Goal: Task Accomplishment & Management: Use online tool/utility

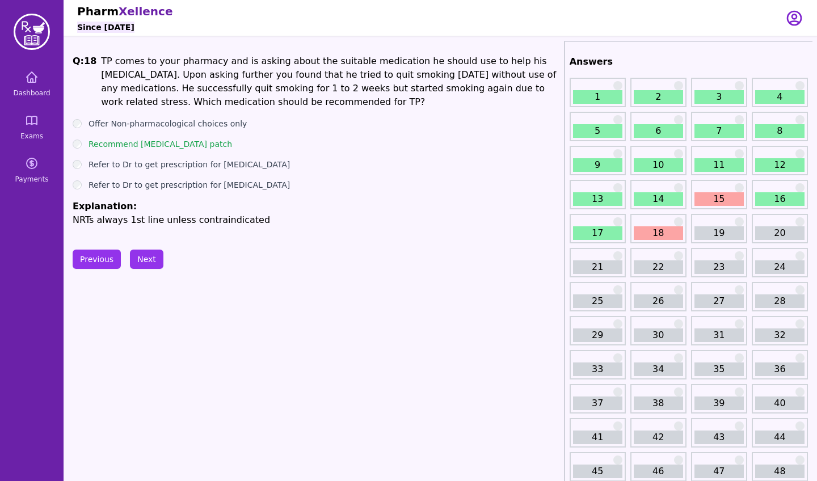
scroll to position [15, 0]
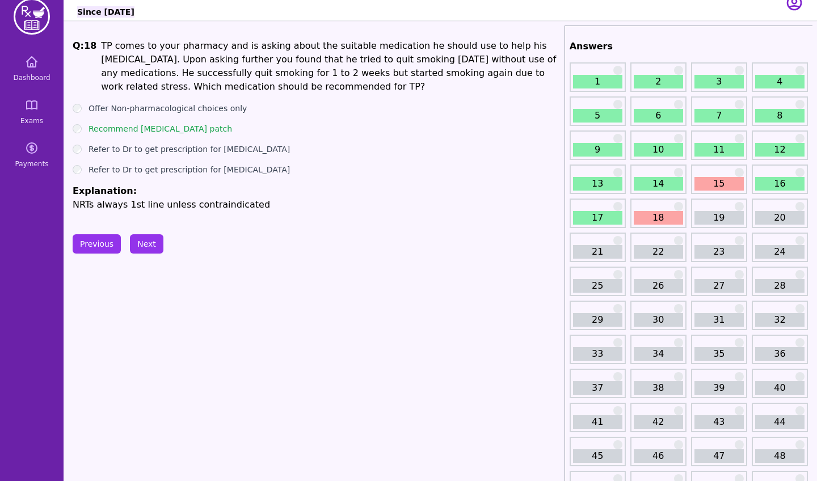
click at [147, 251] on button "Next" at bounding box center [146, 243] width 33 height 19
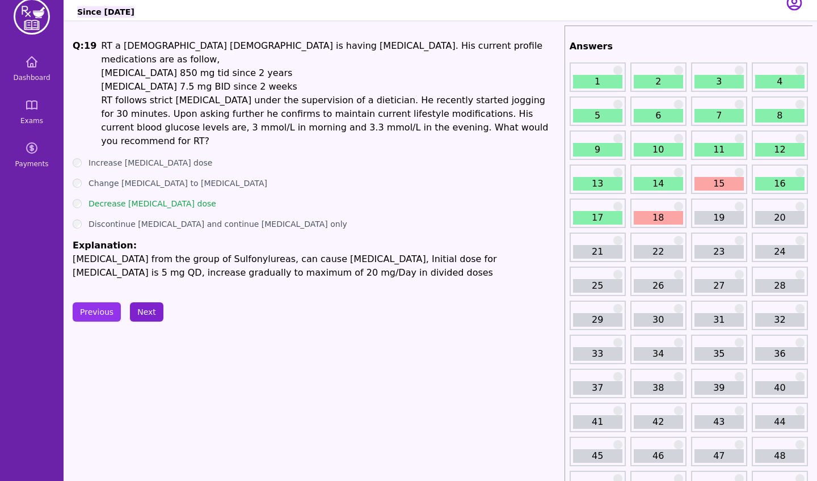
click at [148, 302] on button "Next" at bounding box center [146, 311] width 33 height 19
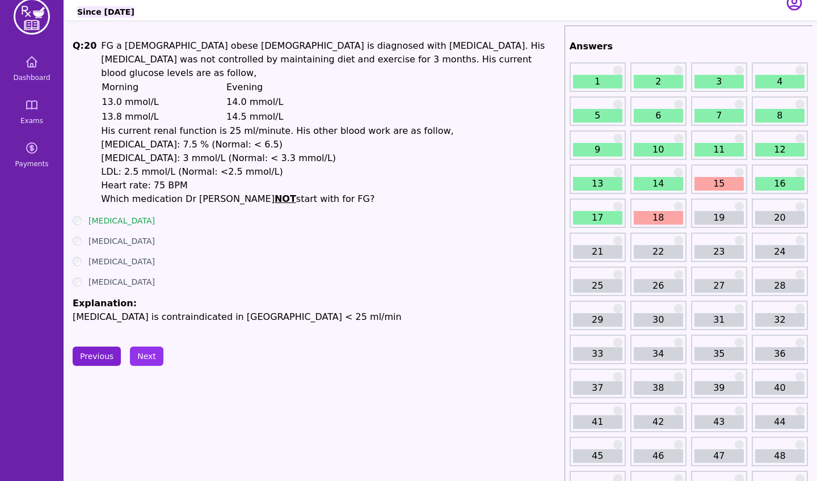
click at [103, 351] on button "Previous" at bounding box center [97, 356] width 48 height 19
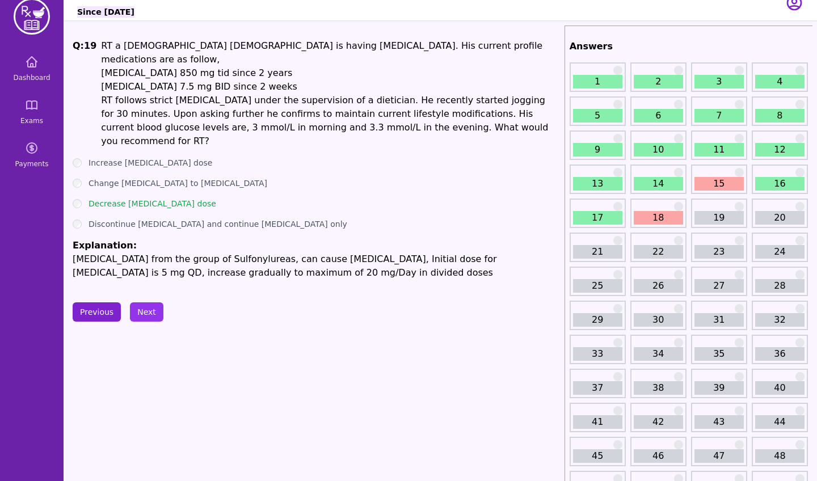
click at [110, 302] on button "Previous" at bounding box center [97, 311] width 48 height 19
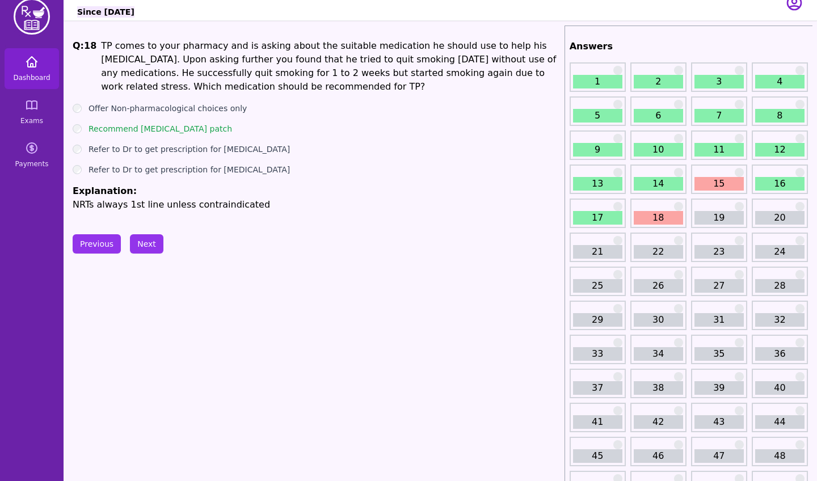
click at [33, 66] on icon at bounding box center [32, 62] width 10 height 10
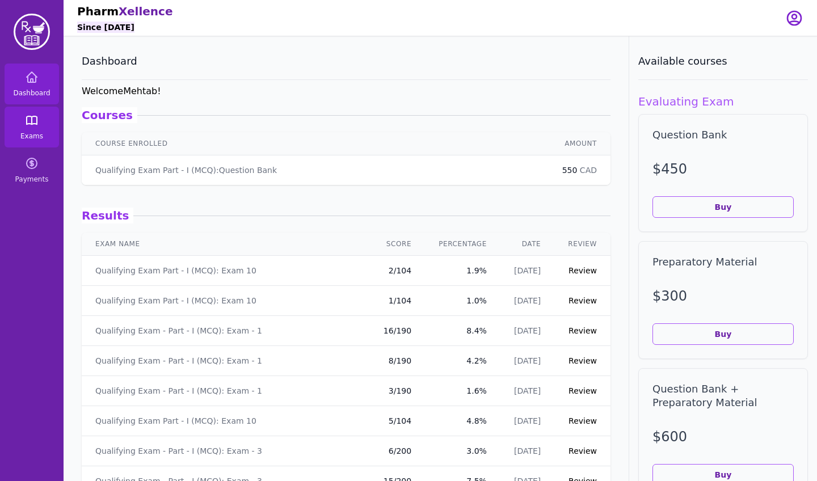
click at [32, 136] on span "Exams" at bounding box center [31, 136] width 23 height 9
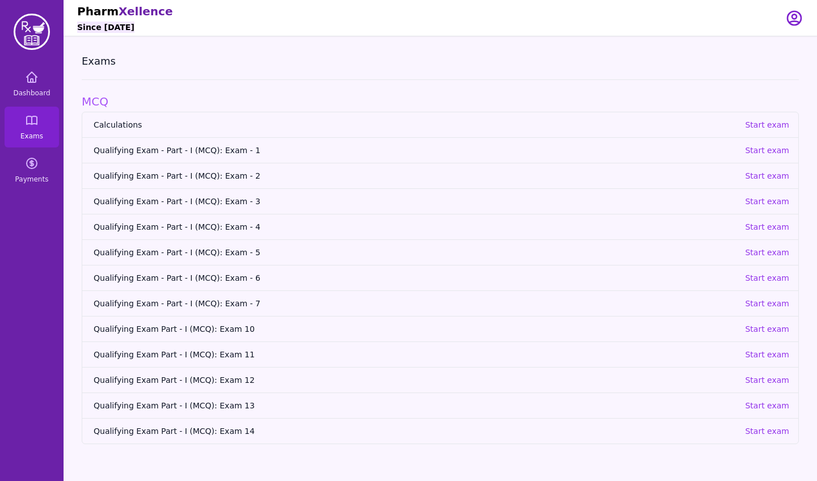
click at [216, 355] on span "Qualifying Exam Part - I (MCQ): Exam 11" at bounding box center [415, 354] width 642 height 11
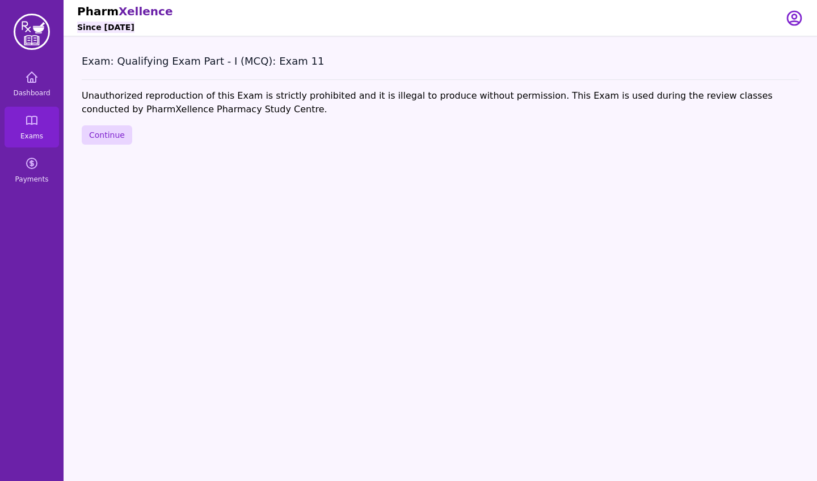
click at [123, 136] on button "Continue" at bounding box center [107, 134] width 50 height 19
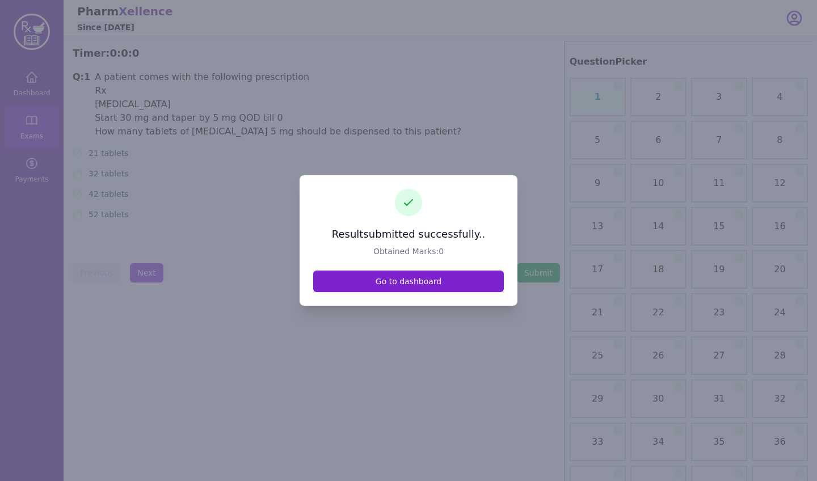
click at [379, 285] on link "Go to dashboard" at bounding box center [408, 282] width 191 height 22
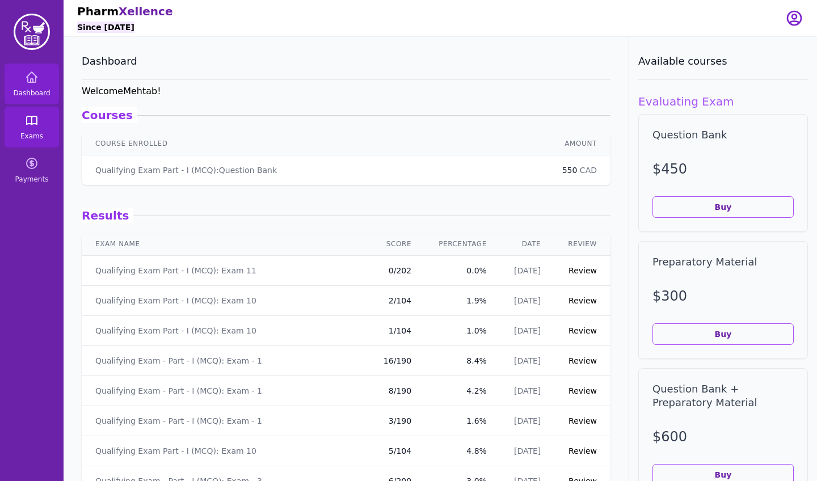
click at [36, 115] on icon at bounding box center [32, 120] width 14 height 14
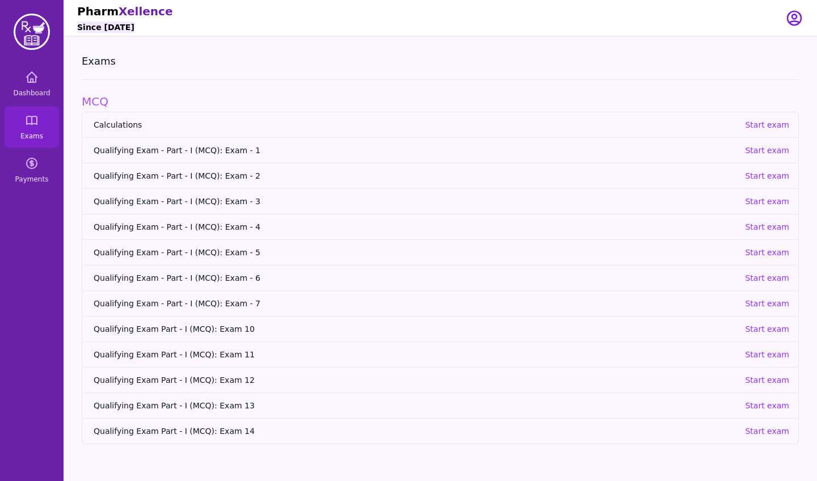
click at [236, 147] on span "Qualifying Exam - Part - I (MCQ): Exam - 1" at bounding box center [415, 150] width 642 height 11
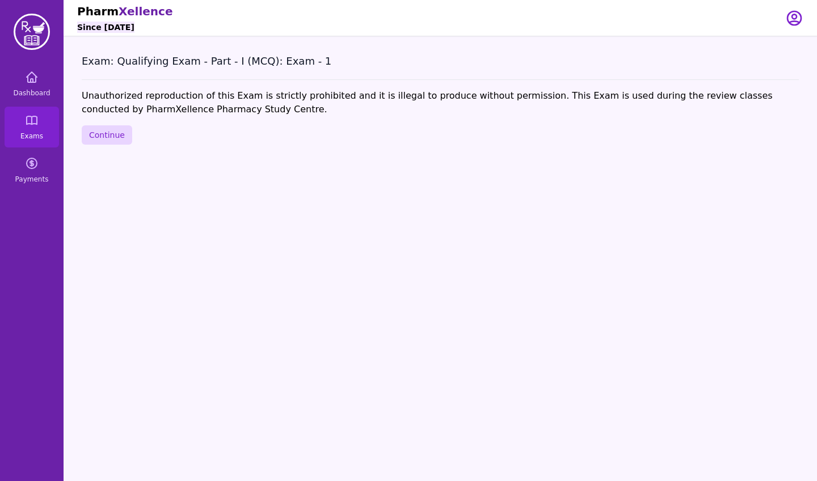
click at [106, 138] on button "Continue" at bounding box center [107, 134] width 50 height 19
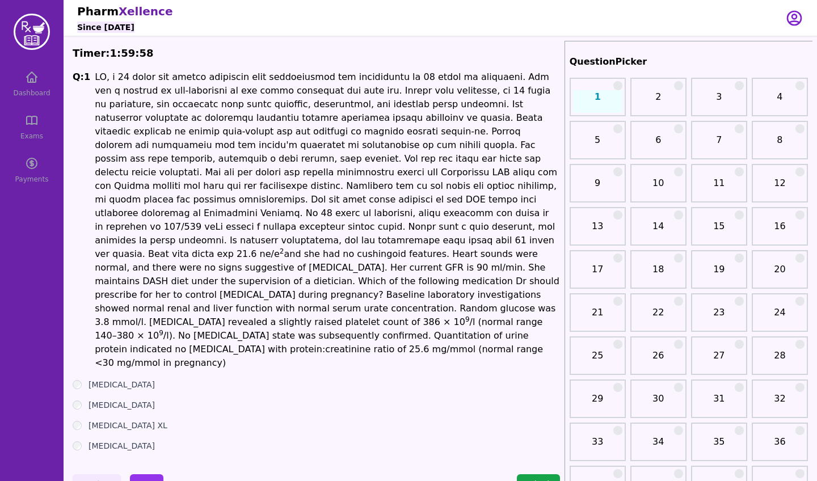
click at [122, 420] on label "[MEDICAL_DATA] XL" at bounding box center [128, 425] width 79 height 11
click at [143, 474] on button "Next" at bounding box center [146, 483] width 33 height 19
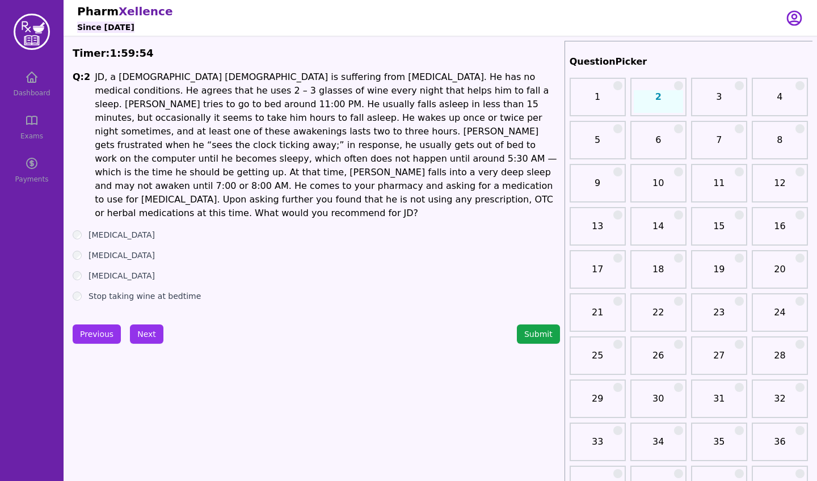
click at [115, 250] on label "[MEDICAL_DATA]" at bounding box center [122, 255] width 66 height 11
click at [145, 325] on button "Next" at bounding box center [146, 334] width 33 height 19
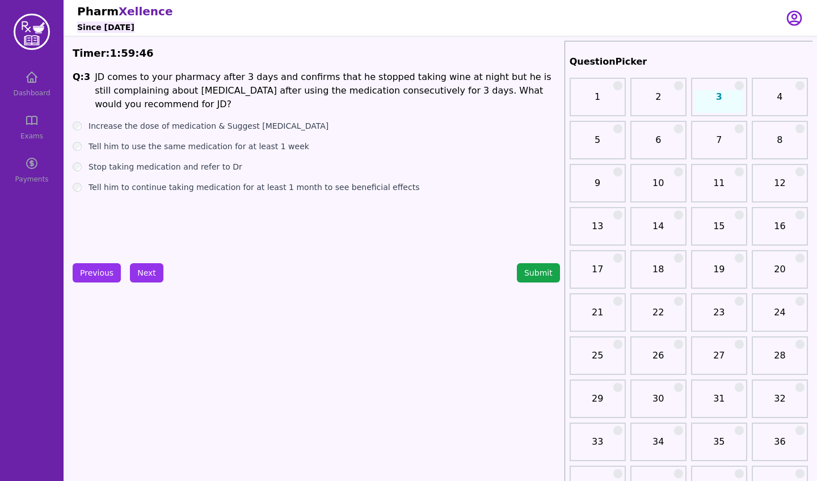
click at [161, 168] on label "Stop taking medication and refer to Dr" at bounding box center [166, 166] width 154 height 11
click at [145, 270] on button "Next" at bounding box center [146, 272] width 33 height 19
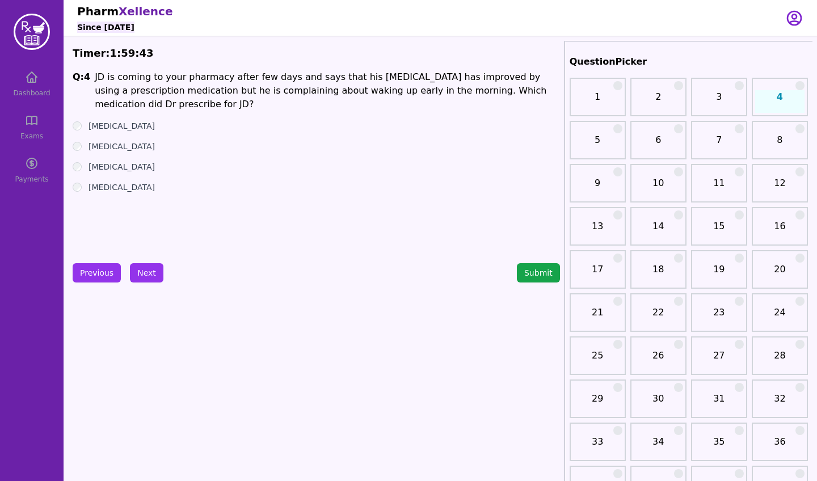
click at [120, 145] on label "[MEDICAL_DATA]" at bounding box center [122, 146] width 66 height 11
click at [151, 273] on button "Next" at bounding box center [146, 272] width 33 height 19
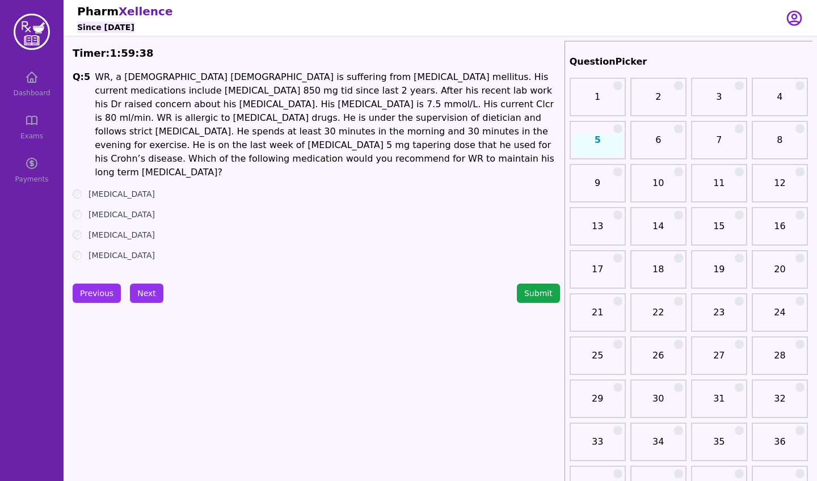
click at [113, 209] on label "[MEDICAL_DATA]" at bounding box center [122, 214] width 66 height 11
click at [144, 284] on button "Next" at bounding box center [146, 293] width 33 height 19
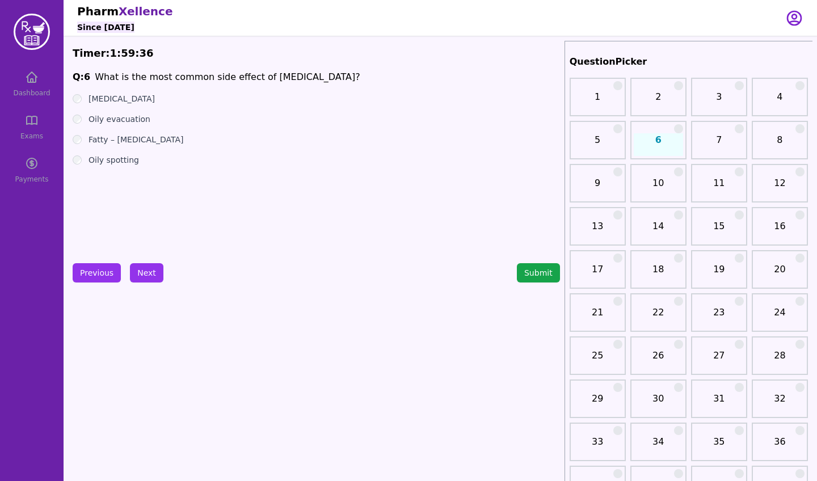
click at [112, 164] on label "Oily spotting" at bounding box center [114, 159] width 50 height 11
click at [150, 272] on button "Next" at bounding box center [146, 272] width 33 height 19
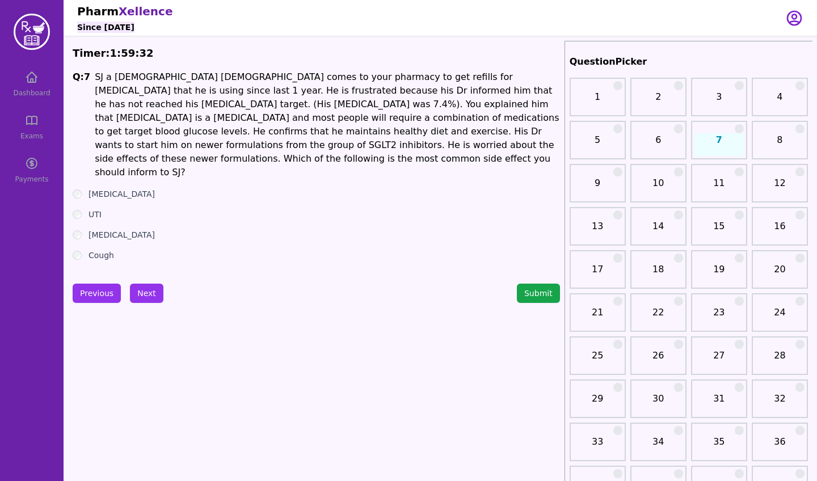
click at [96, 188] on ul "[MEDICAL_DATA] UTI [MEDICAL_DATA] Cough" at bounding box center [316, 224] width 487 height 73
click at [95, 209] on label "UTI" at bounding box center [95, 214] width 13 height 11
click at [149, 284] on button "Next" at bounding box center [146, 293] width 33 height 19
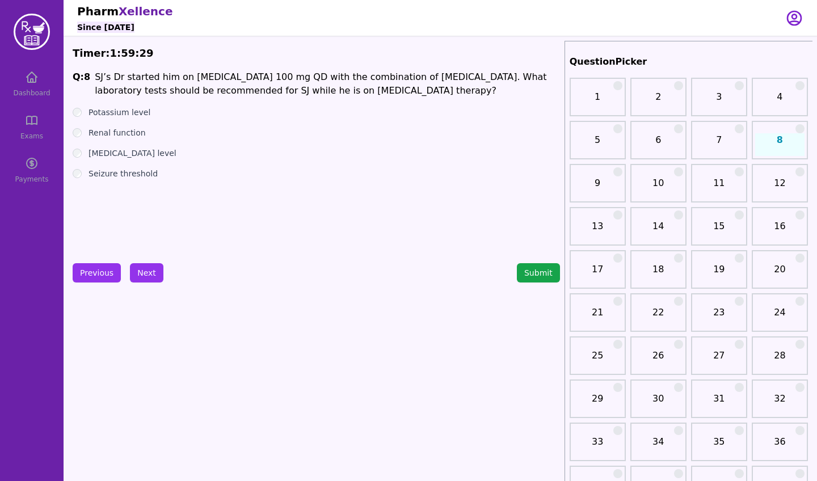
click at [119, 131] on label "Renal function" at bounding box center [117, 132] width 57 height 11
click at [146, 266] on button "Next" at bounding box center [146, 272] width 33 height 19
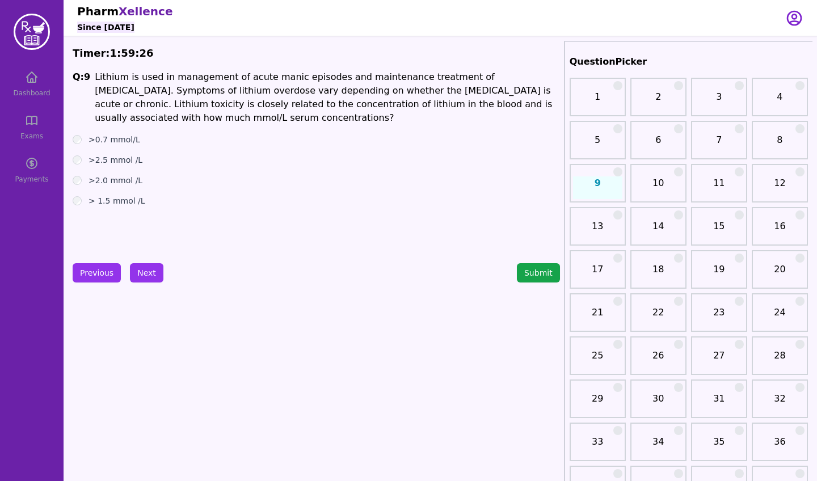
click at [116, 199] on label "> 1.5 mmol /L" at bounding box center [117, 200] width 57 height 11
click at [140, 267] on button "Next" at bounding box center [146, 272] width 33 height 19
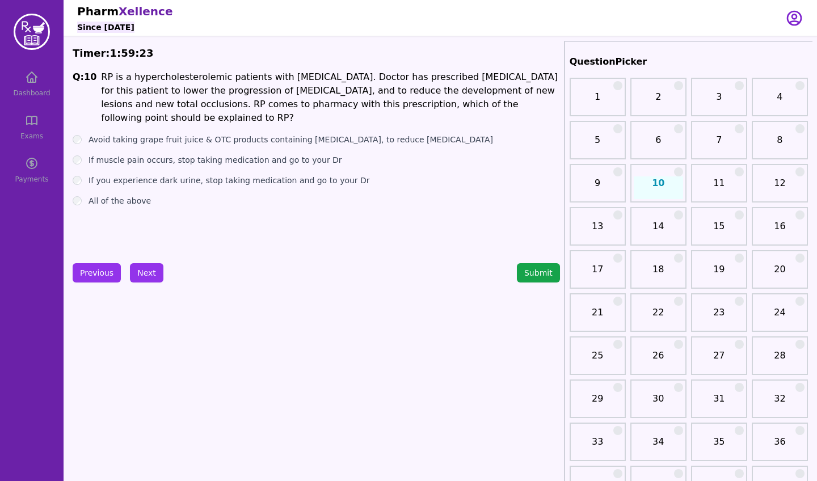
click at [124, 204] on label "All of the above" at bounding box center [120, 200] width 62 height 11
click at [148, 273] on button "Next" at bounding box center [146, 272] width 33 height 19
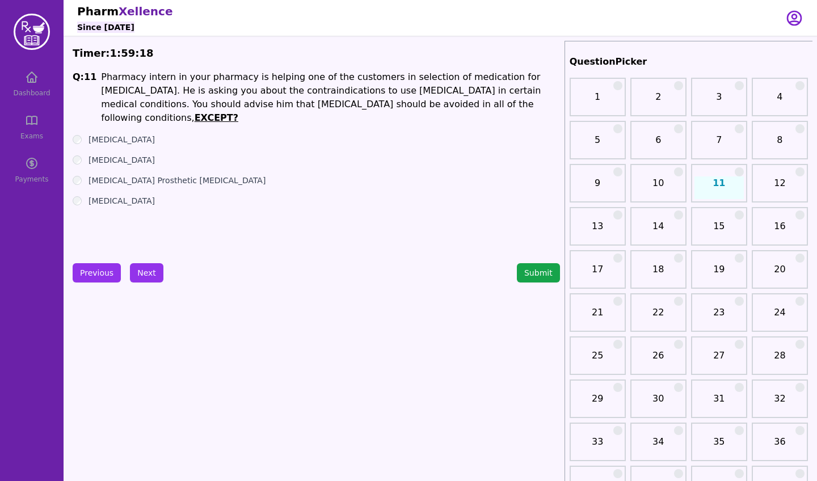
click at [115, 154] on label "[MEDICAL_DATA]" at bounding box center [122, 159] width 66 height 11
click at [140, 270] on button "Next" at bounding box center [146, 272] width 33 height 19
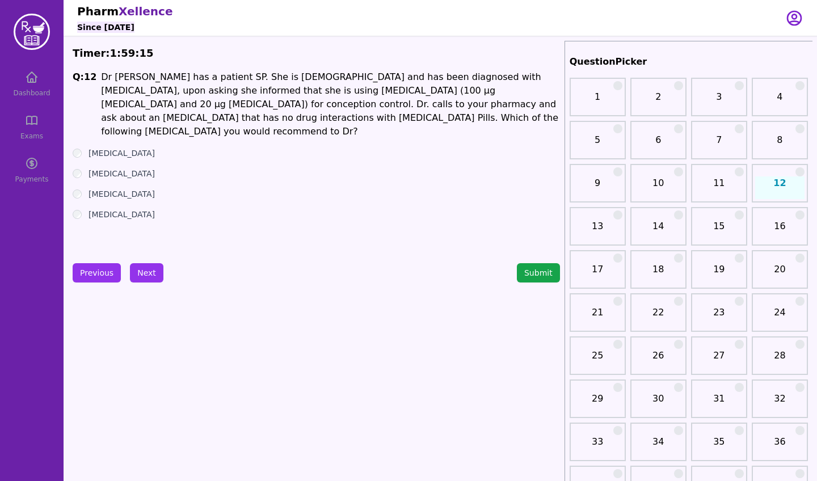
click at [111, 188] on label "[MEDICAL_DATA]" at bounding box center [122, 193] width 66 height 11
click at [126, 209] on label "[MEDICAL_DATA]" at bounding box center [122, 214] width 66 height 11
click at [141, 268] on button "Next" at bounding box center [146, 272] width 33 height 19
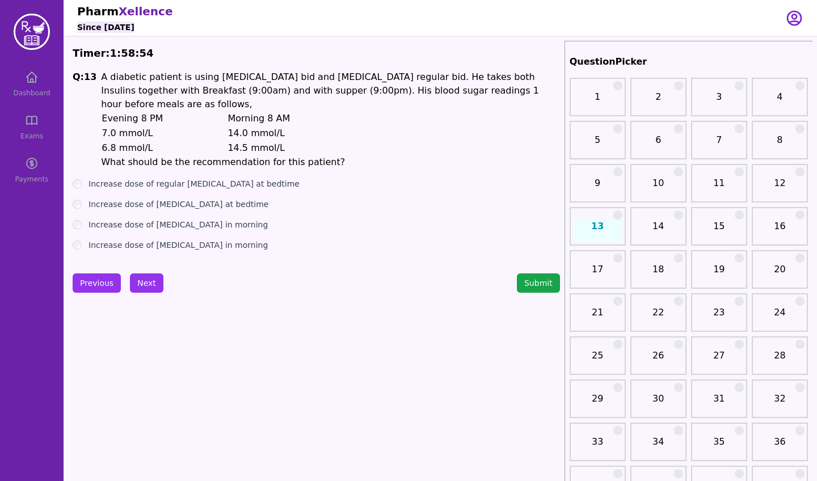
click at [140, 199] on label "Increase dose of [MEDICAL_DATA] at bedtime" at bounding box center [179, 204] width 180 height 11
click at [153, 273] on button "Next" at bounding box center [146, 282] width 33 height 19
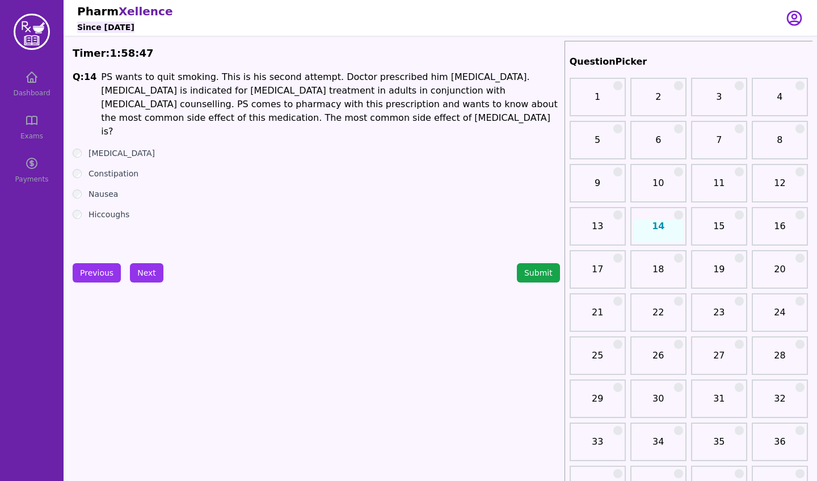
click at [109, 188] on label "Nausea" at bounding box center [104, 193] width 30 height 11
click at [147, 271] on button "Next" at bounding box center [146, 272] width 33 height 19
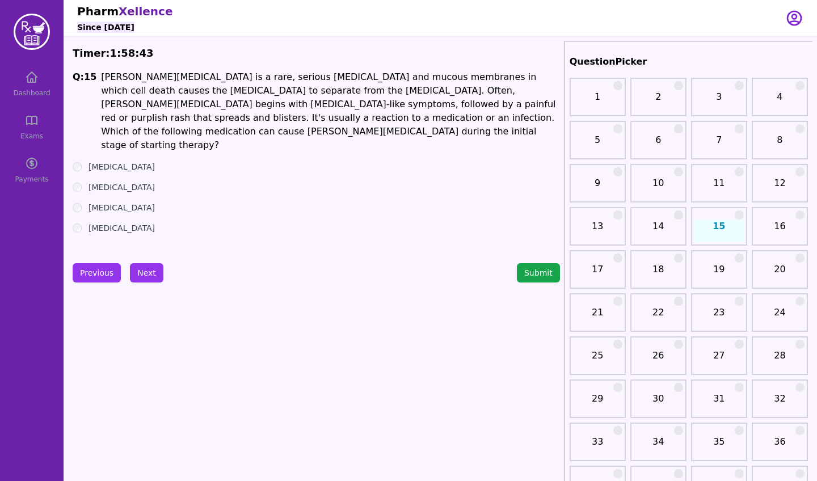
click at [121, 222] on label "[MEDICAL_DATA]" at bounding box center [122, 227] width 66 height 11
click at [153, 274] on button "Next" at bounding box center [146, 272] width 33 height 19
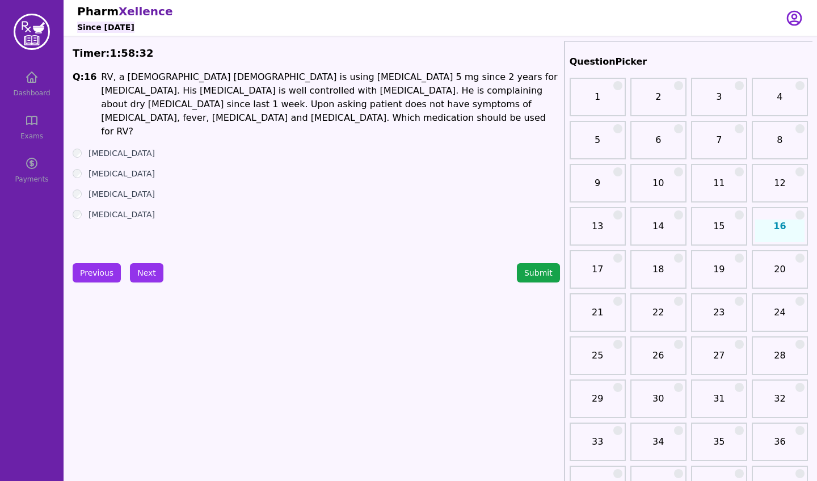
click at [113, 168] on label "[MEDICAL_DATA]" at bounding box center [122, 173] width 66 height 11
click at [149, 266] on button "Next" at bounding box center [146, 272] width 33 height 19
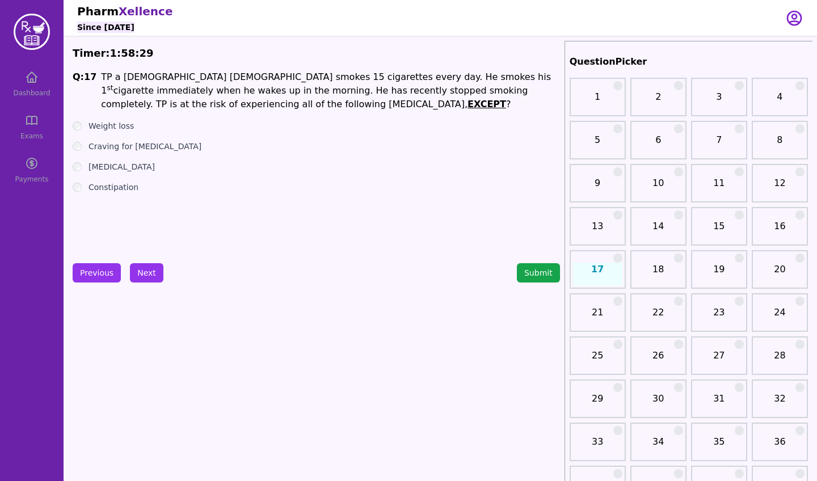
click at [120, 127] on label "Weight loss" at bounding box center [111, 125] width 45 height 11
click at [149, 279] on button "Next" at bounding box center [146, 272] width 33 height 19
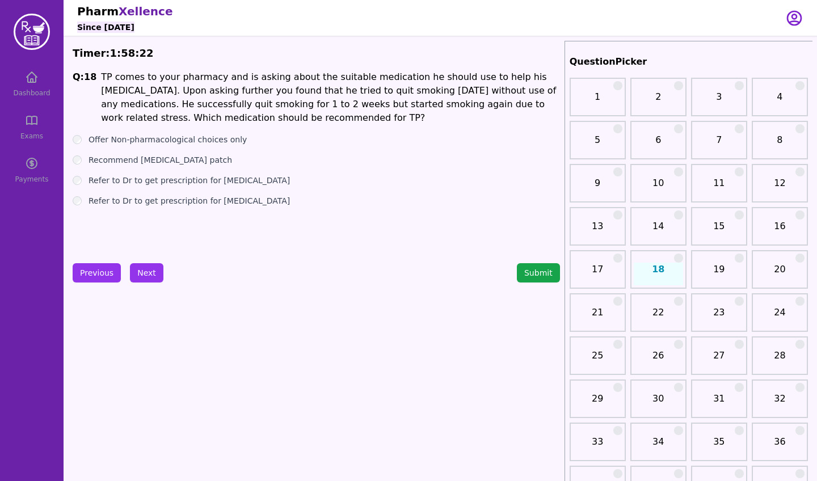
click at [168, 156] on label "Recommend [MEDICAL_DATA] patch" at bounding box center [161, 159] width 144 height 11
click at [153, 275] on button "Next" at bounding box center [146, 272] width 33 height 19
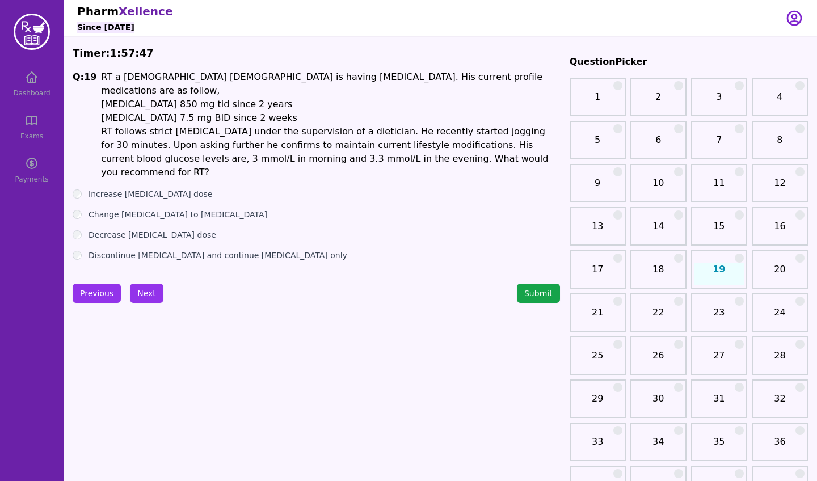
click at [171, 250] on label "Discontinue [MEDICAL_DATA] and continue [MEDICAL_DATA] only" at bounding box center [218, 255] width 259 height 11
click at [153, 229] on label "Decrease [MEDICAL_DATA] dose" at bounding box center [153, 234] width 128 height 11
click at [142, 284] on button "Next" at bounding box center [146, 293] width 33 height 19
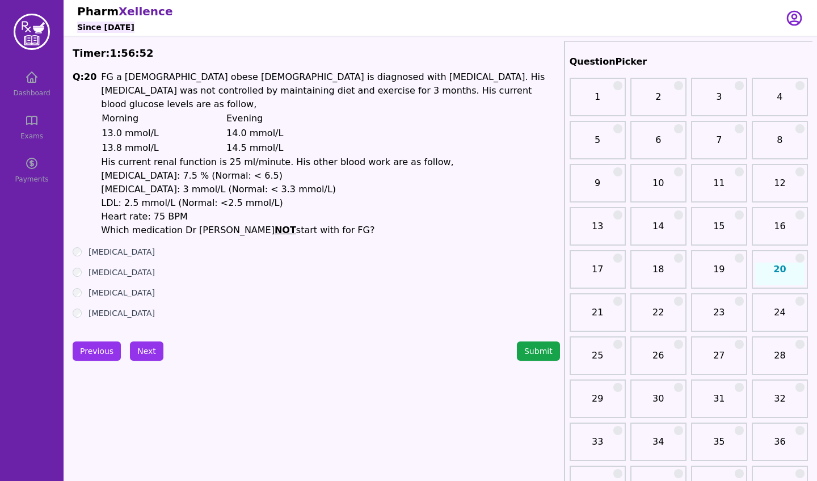
click at [121, 246] on label "[MEDICAL_DATA]" at bounding box center [122, 251] width 66 height 11
click at [144, 342] on button "Next" at bounding box center [146, 351] width 33 height 19
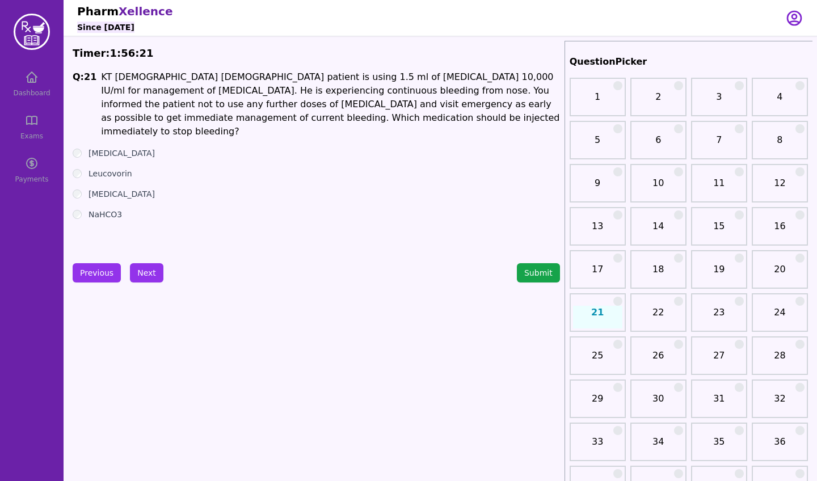
click at [144, 188] on label "[MEDICAL_DATA]" at bounding box center [122, 193] width 66 height 11
click at [145, 269] on button "Next" at bounding box center [146, 272] width 33 height 19
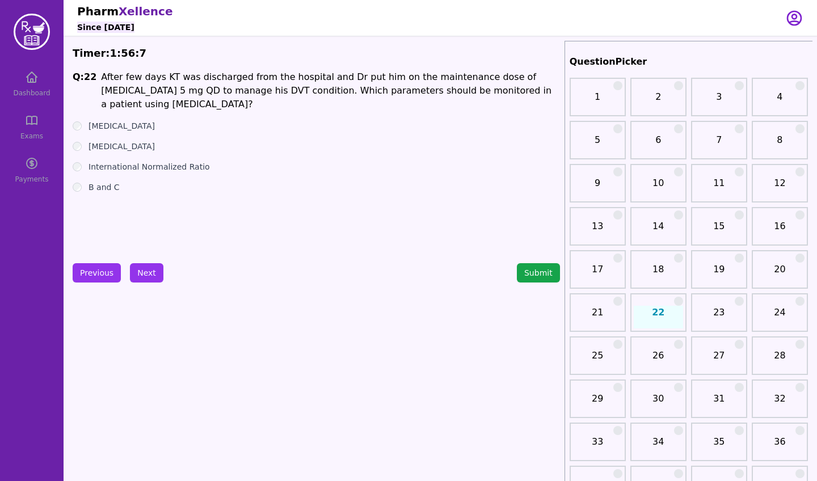
click at [112, 182] on label "B and C" at bounding box center [104, 187] width 31 height 11
click at [147, 276] on button "Next" at bounding box center [146, 272] width 33 height 19
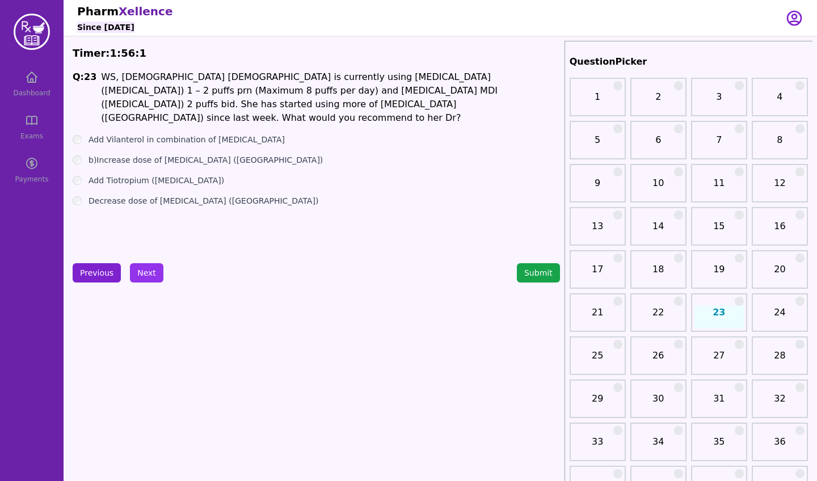
click at [107, 275] on button "Previous" at bounding box center [97, 272] width 48 height 19
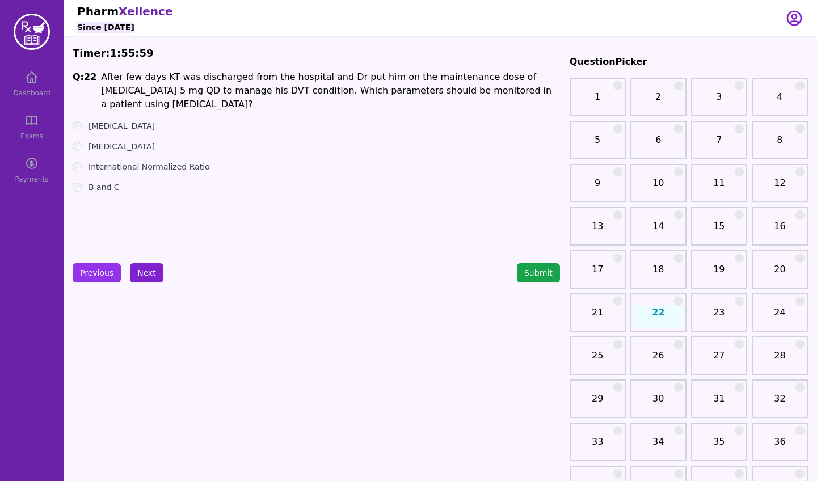
click at [151, 276] on button "Next" at bounding box center [146, 272] width 33 height 19
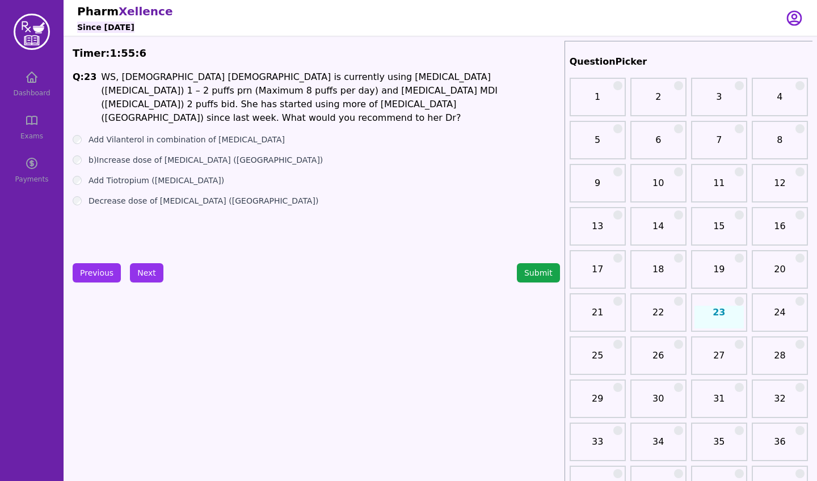
click at [125, 175] on label "Add Tiotropium ([MEDICAL_DATA])" at bounding box center [157, 180] width 136 height 11
click at [166, 134] on label "Add Vilanterol in combination of [MEDICAL_DATA]" at bounding box center [187, 139] width 196 height 11
click at [145, 267] on button "Next" at bounding box center [146, 272] width 33 height 19
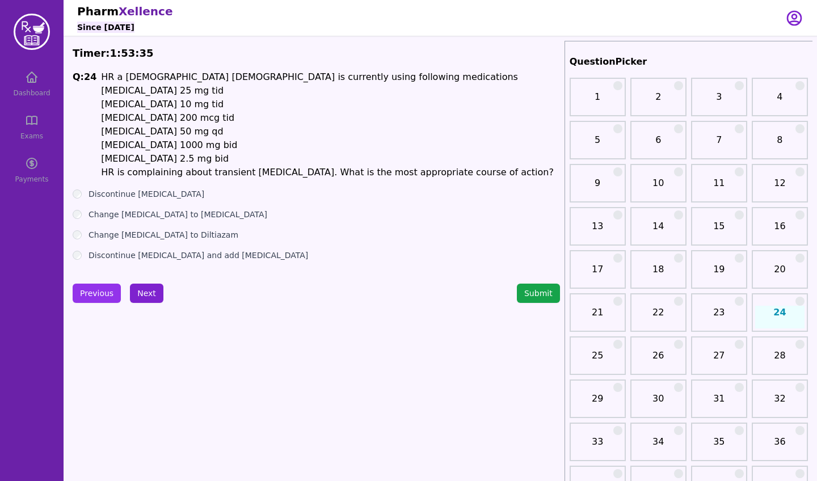
click at [147, 286] on button "Next" at bounding box center [146, 293] width 33 height 19
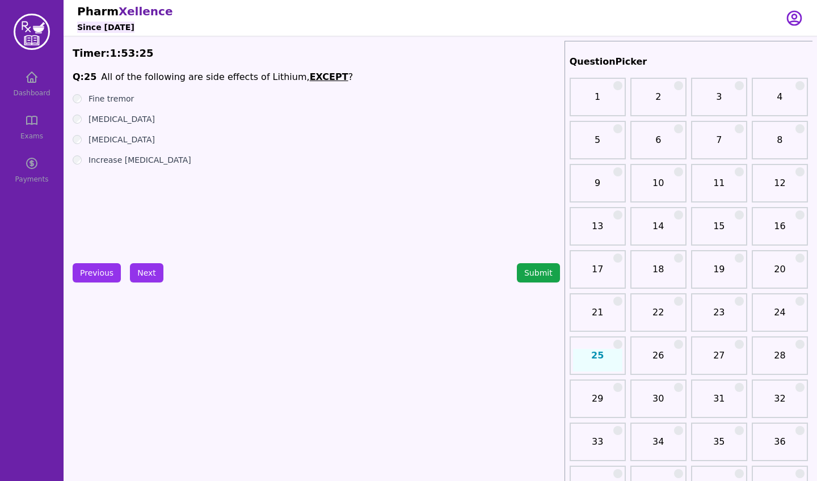
click at [99, 144] on label "[MEDICAL_DATA]" at bounding box center [122, 139] width 66 height 11
click at [530, 270] on button "Submit" at bounding box center [538, 272] width 43 height 19
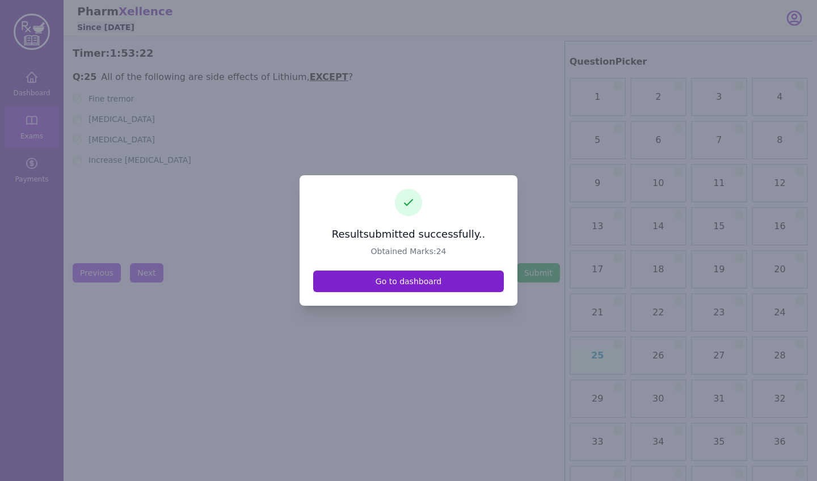
click at [419, 278] on link "Go to dashboard" at bounding box center [408, 282] width 191 height 22
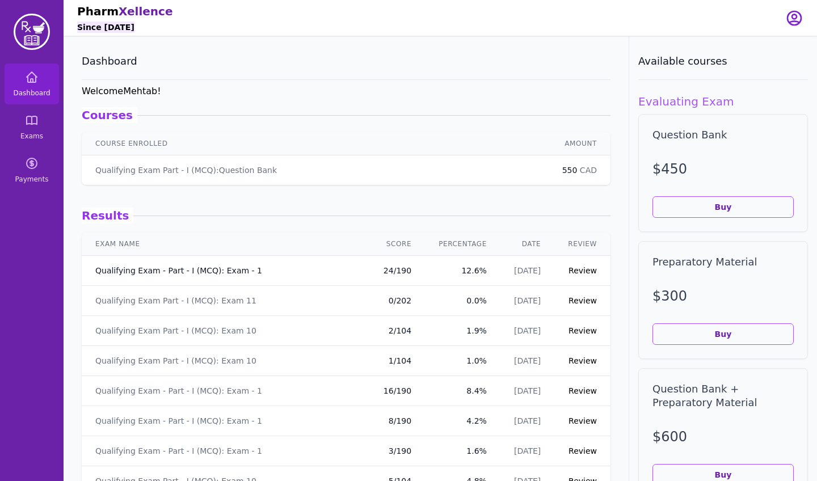
click at [214, 267] on link "Qualifying Exam - Part - I (MCQ): Exam - 1" at bounding box center [178, 270] width 167 height 11
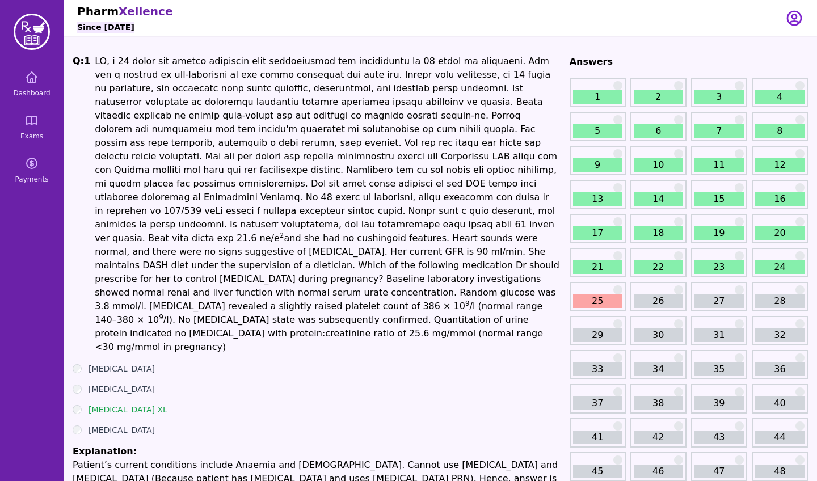
click at [599, 289] on div "25" at bounding box center [598, 297] width 56 height 30
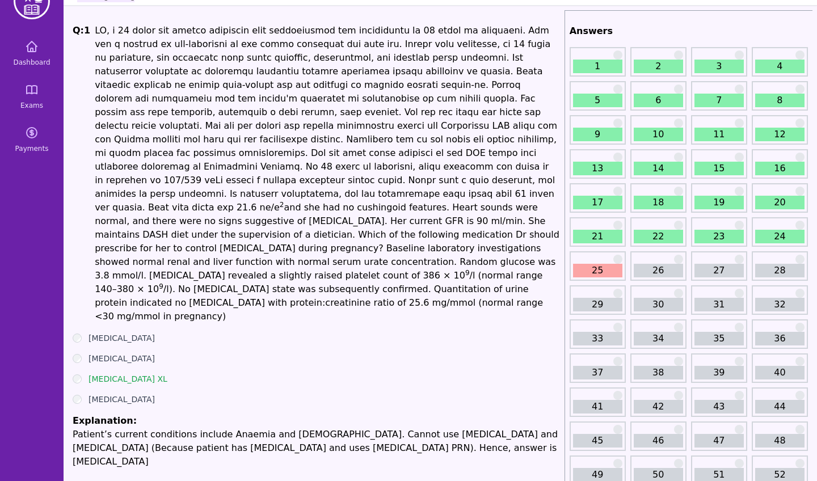
scroll to position [49, 0]
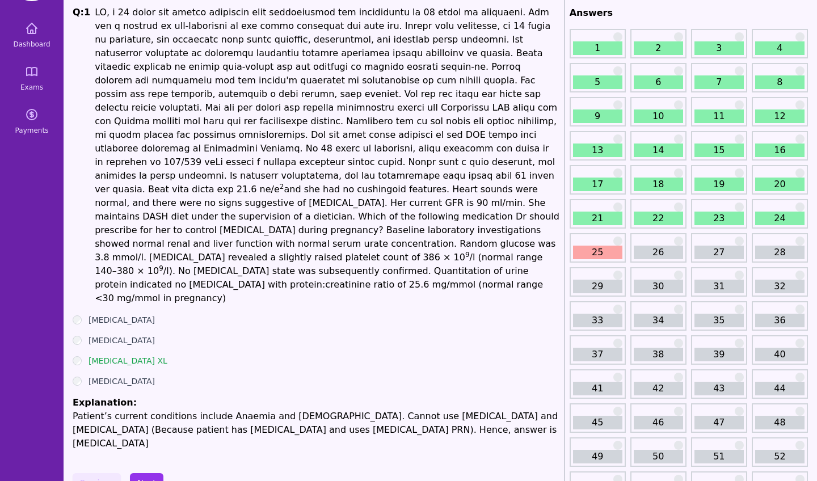
click at [589, 244] on div "25" at bounding box center [598, 248] width 56 height 30
click at [590, 243] on div "25" at bounding box center [598, 248] width 56 height 30
click at [623, 238] on div "25" at bounding box center [598, 248] width 56 height 30
click at [620, 237] on div "25" at bounding box center [598, 248] width 56 height 30
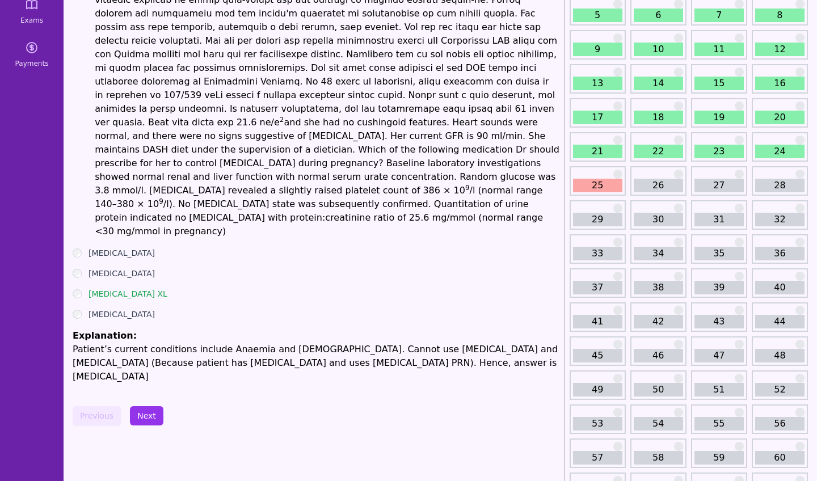
scroll to position [157, 0]
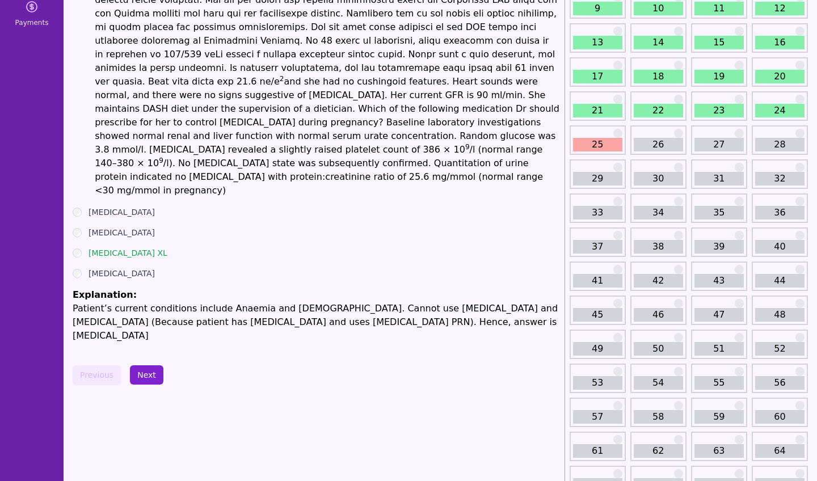
click at [142, 365] on button "Next" at bounding box center [146, 374] width 33 height 19
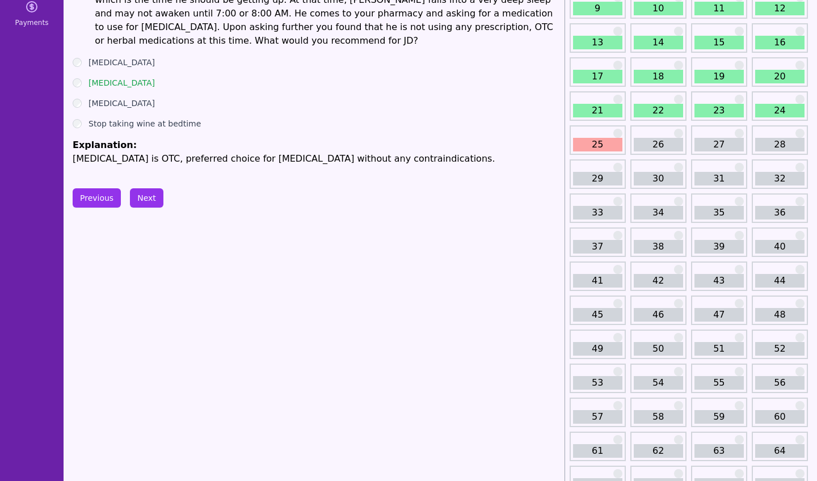
click at [146, 188] on button "Next" at bounding box center [146, 197] width 33 height 19
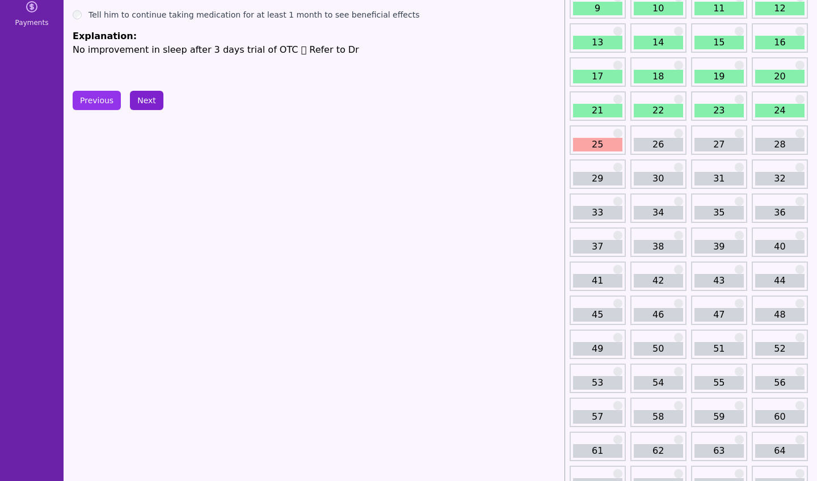
click at [146, 108] on button "Next" at bounding box center [146, 100] width 33 height 19
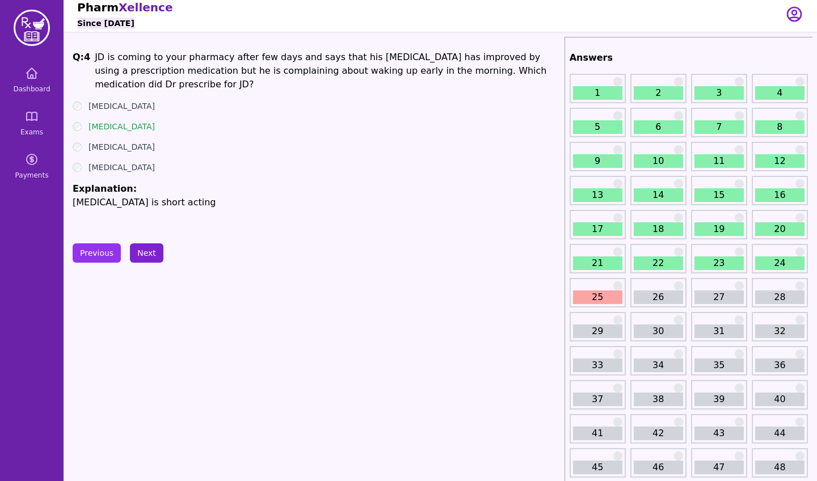
scroll to position [9, 0]
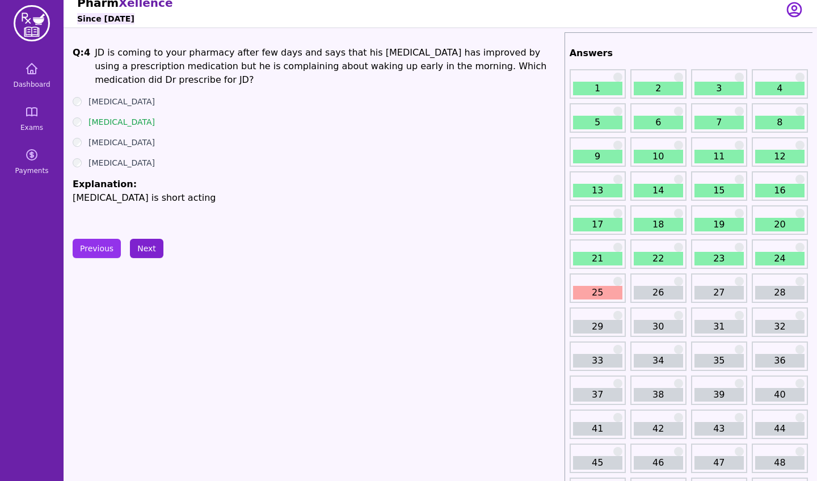
click at [144, 250] on button "Next" at bounding box center [146, 248] width 33 height 19
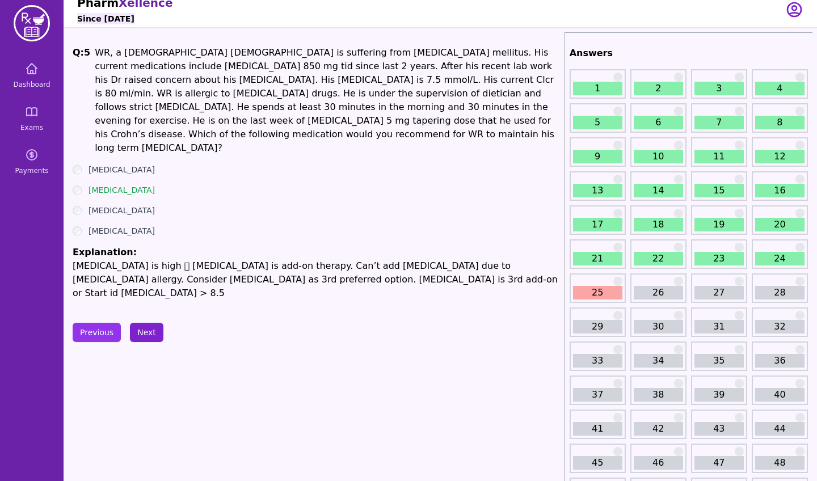
click at [143, 323] on button "Next" at bounding box center [146, 332] width 33 height 19
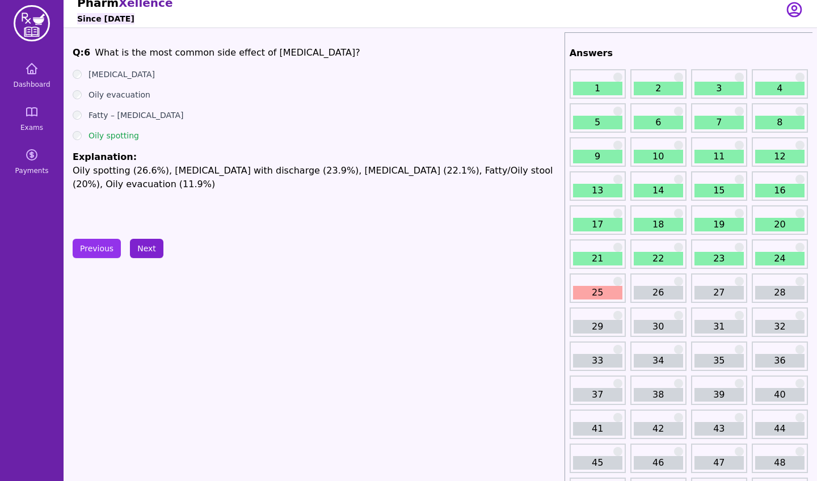
click at [157, 241] on button "Next" at bounding box center [146, 248] width 33 height 19
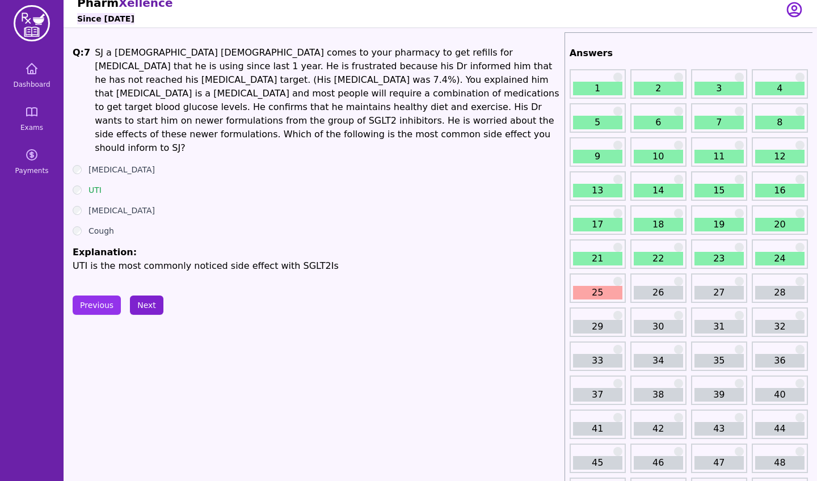
click at [147, 296] on button "Next" at bounding box center [146, 305] width 33 height 19
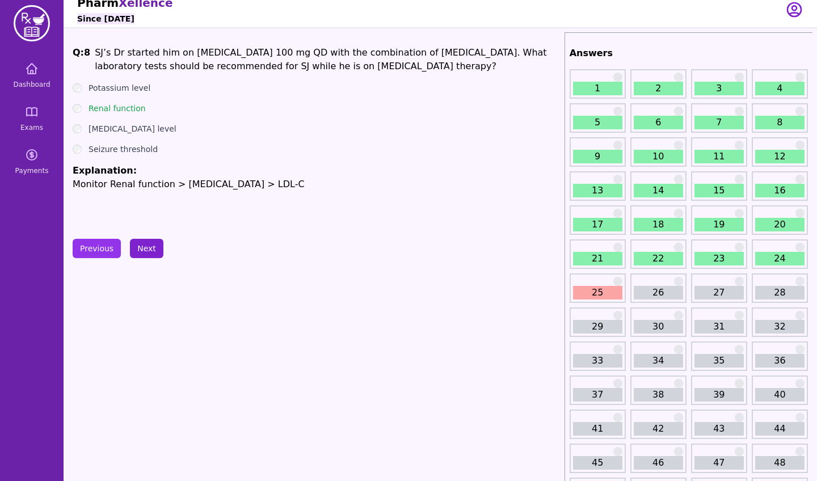
click at [148, 252] on button "Next" at bounding box center [146, 248] width 33 height 19
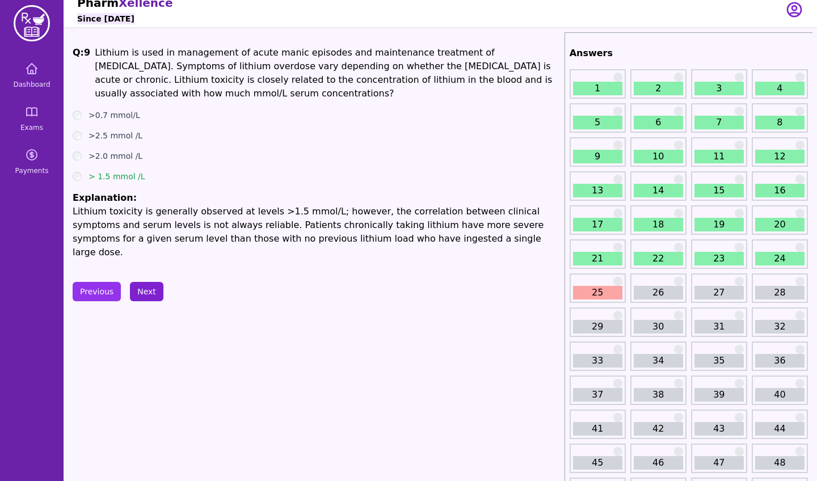
click at [147, 286] on button "Next" at bounding box center [146, 291] width 33 height 19
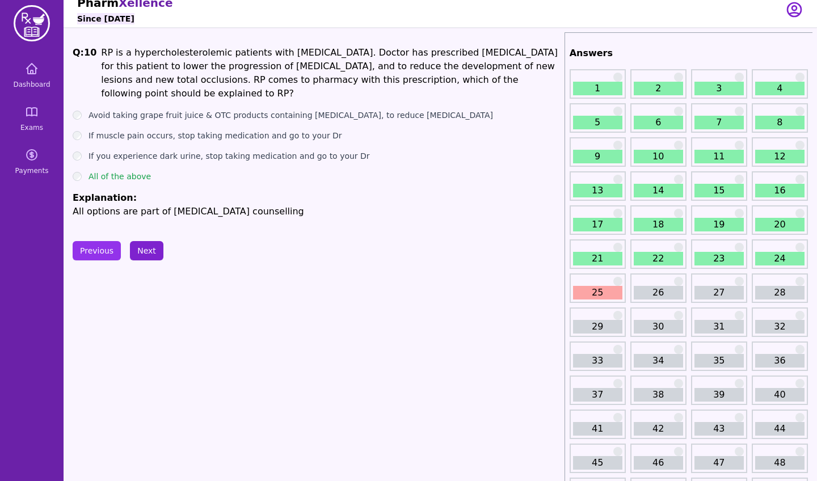
click at [158, 256] on button "Next" at bounding box center [146, 250] width 33 height 19
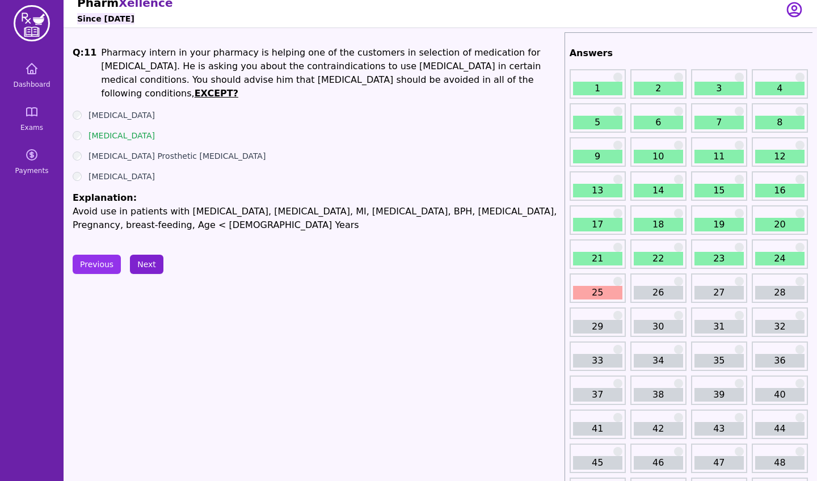
click at [146, 255] on button "Next" at bounding box center [146, 264] width 33 height 19
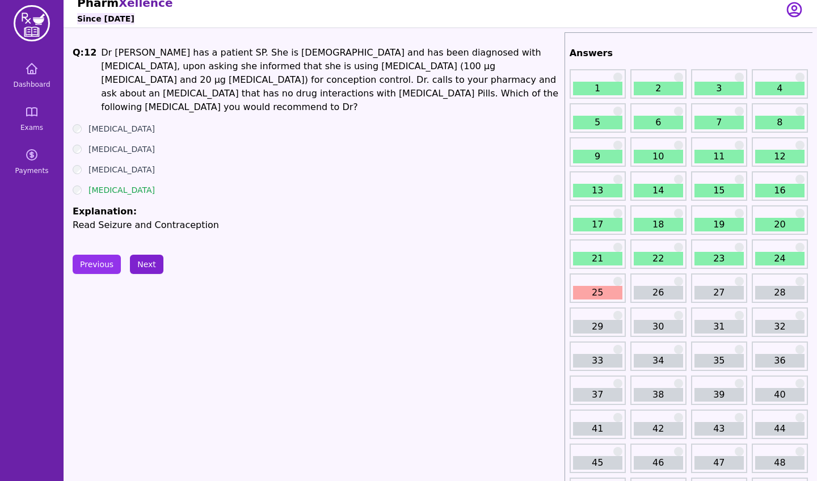
click at [146, 255] on button "Next" at bounding box center [146, 264] width 33 height 19
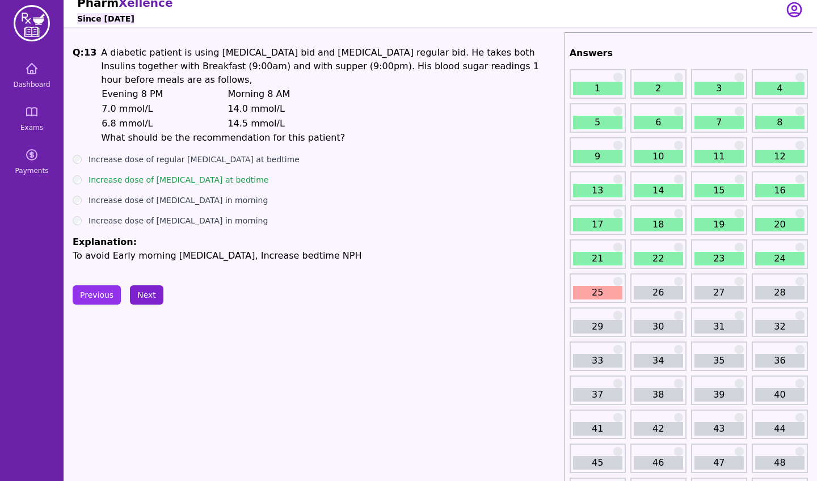
click at [146, 249] on p "To avoid Early morning [MEDICAL_DATA], Increase bedtime NPH" at bounding box center [316, 256] width 487 height 14
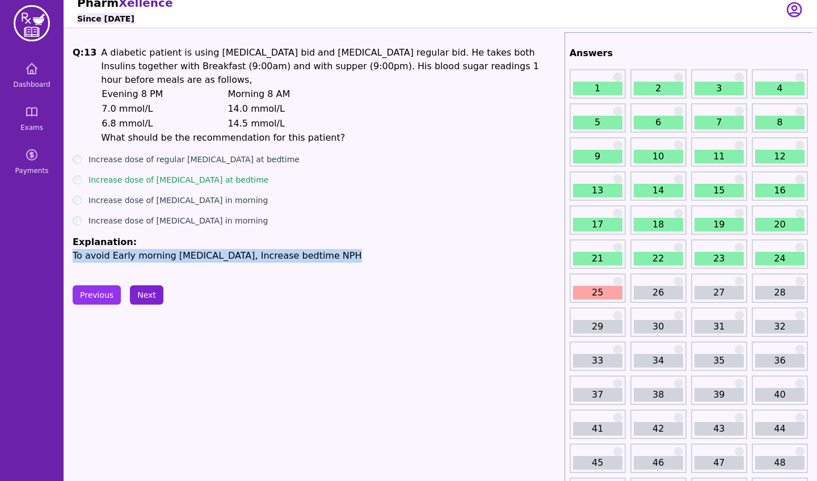
click at [146, 285] on button "Next" at bounding box center [146, 294] width 33 height 19
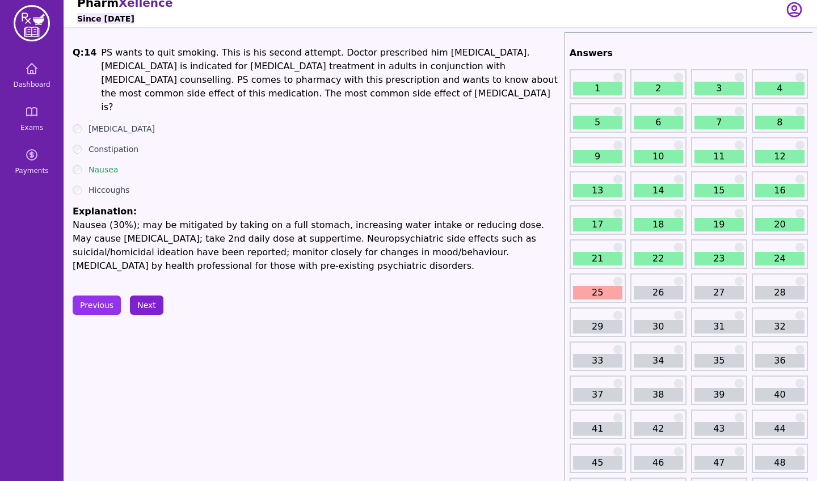
click at [153, 296] on button "Next" at bounding box center [146, 305] width 33 height 19
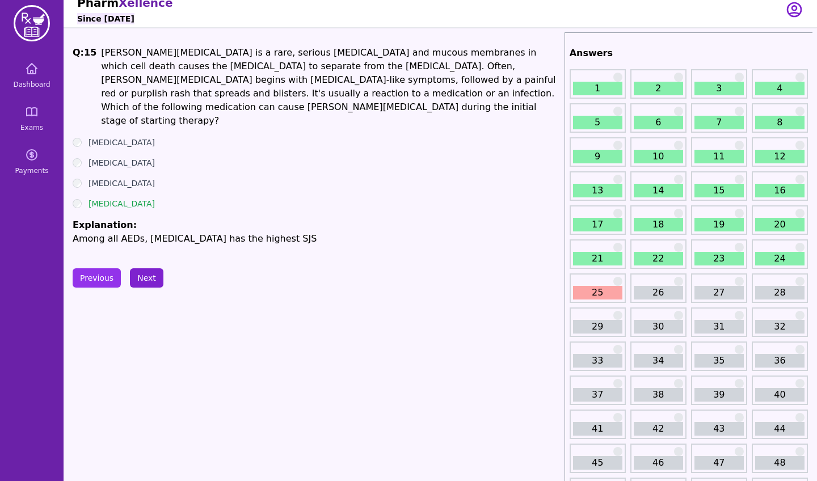
click at [151, 268] on button "Next" at bounding box center [146, 277] width 33 height 19
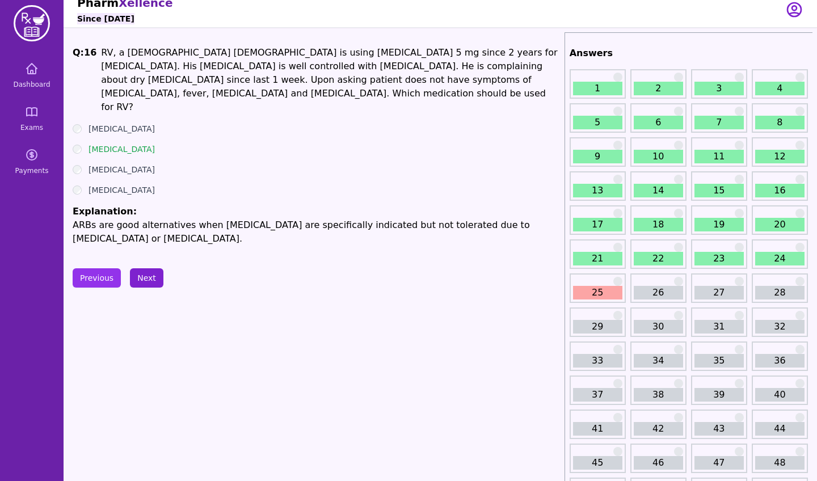
click at [150, 268] on button "Next" at bounding box center [146, 277] width 33 height 19
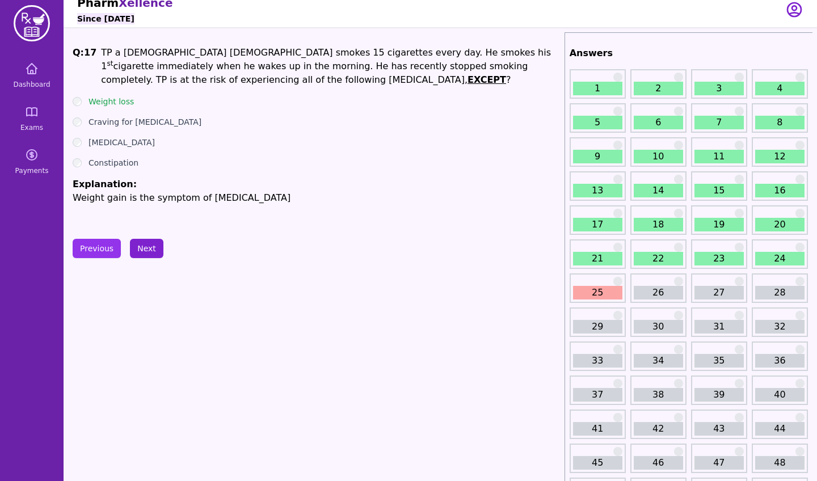
click at [148, 248] on button "Next" at bounding box center [146, 248] width 33 height 19
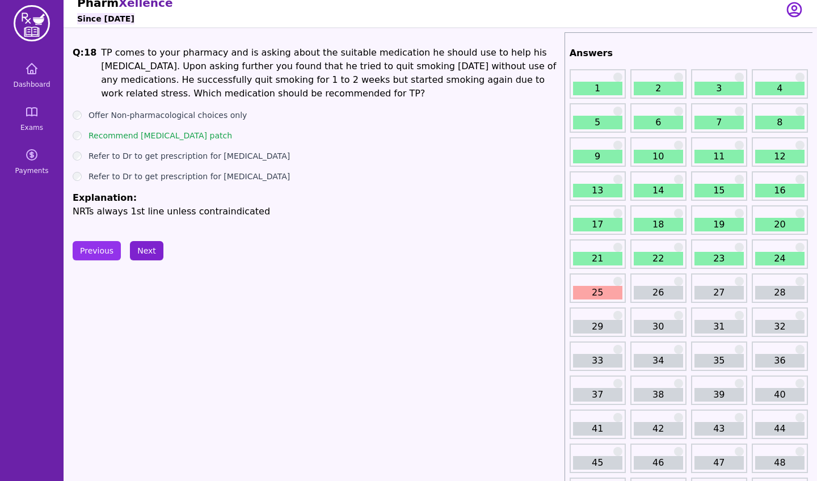
click at [148, 254] on button "Next" at bounding box center [146, 250] width 33 height 19
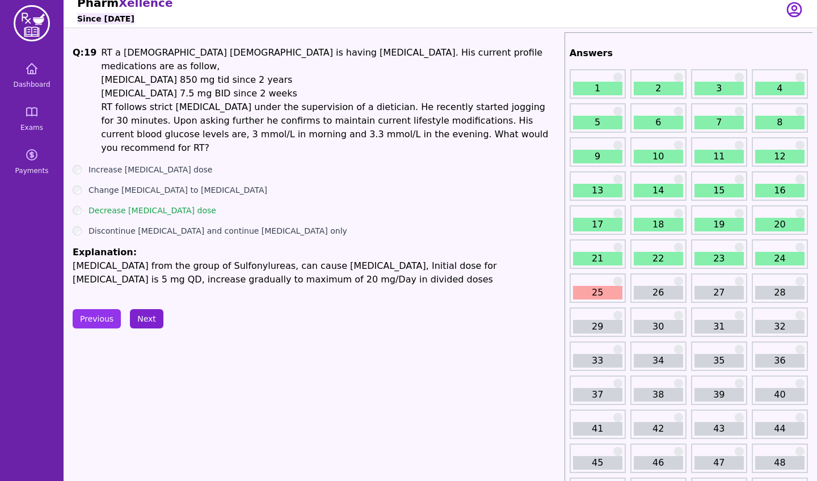
click at [145, 309] on button "Next" at bounding box center [146, 318] width 33 height 19
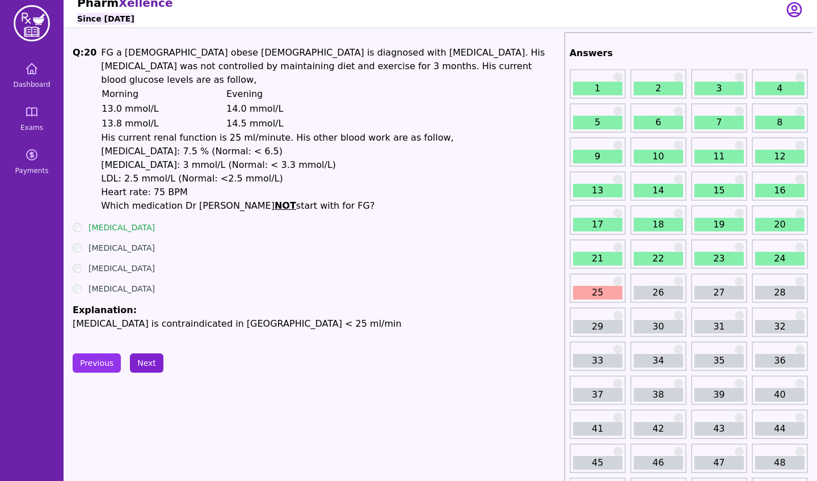
click at [145, 353] on button "Next" at bounding box center [146, 362] width 33 height 19
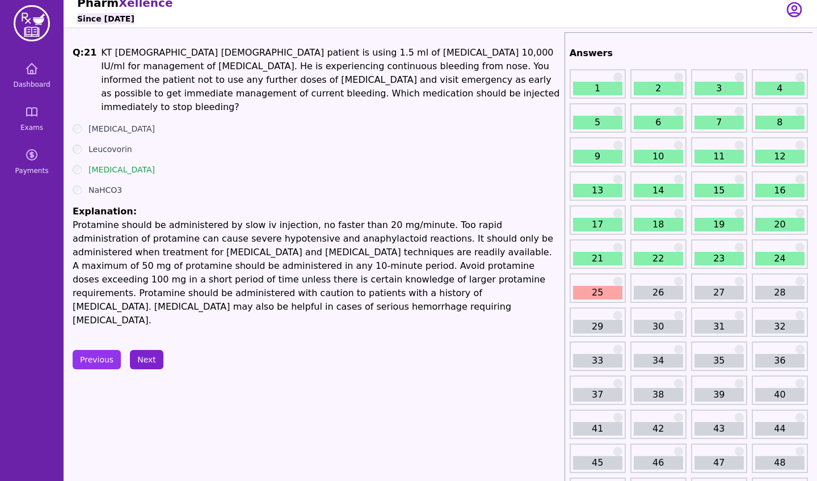
click at [150, 350] on button "Next" at bounding box center [146, 359] width 33 height 19
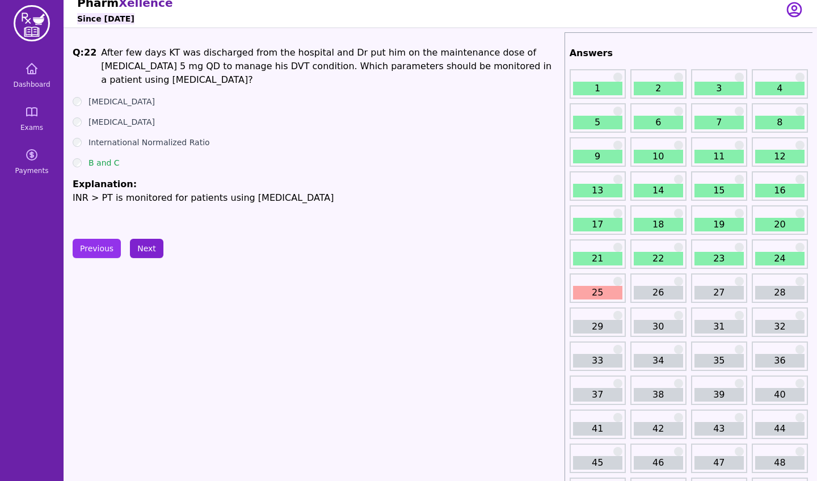
click at [157, 243] on button "Next" at bounding box center [146, 248] width 33 height 19
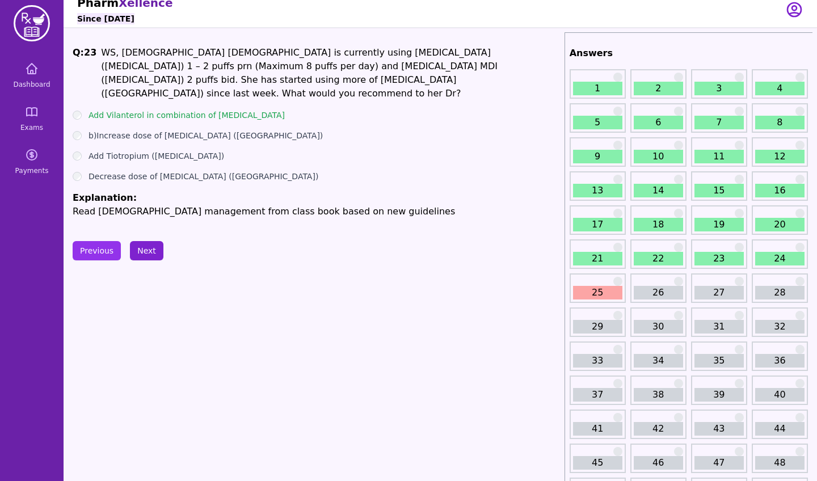
click at [150, 242] on button "Next" at bounding box center [146, 250] width 33 height 19
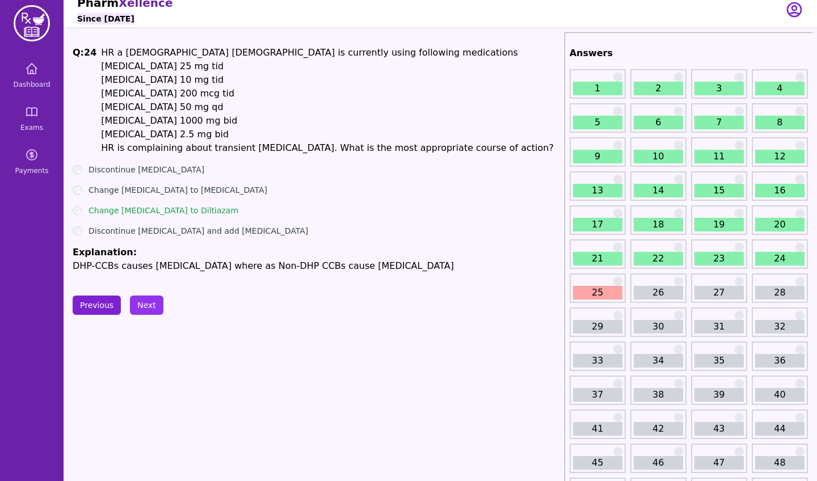
click at [103, 309] on button "Previous" at bounding box center [97, 305] width 48 height 19
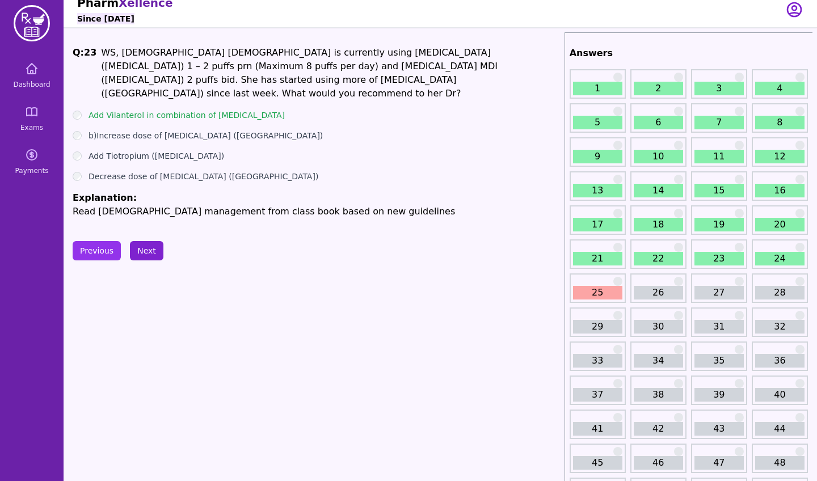
click at [153, 246] on button "Next" at bounding box center [146, 250] width 33 height 19
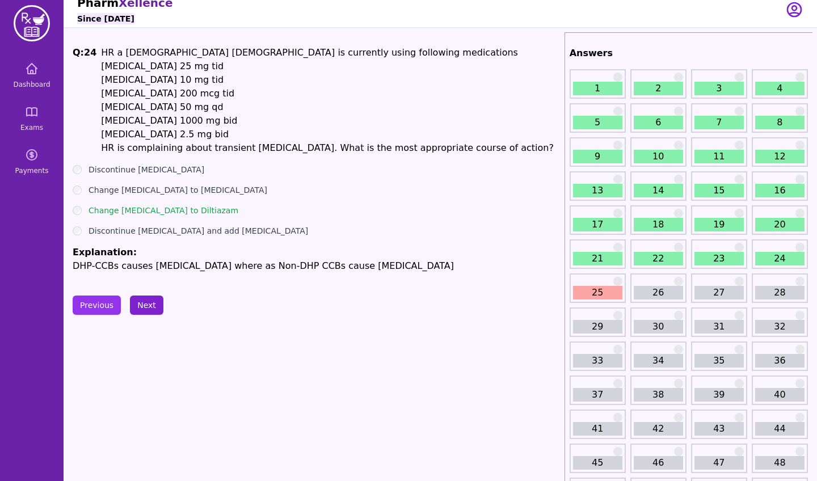
click at [151, 304] on button "Next" at bounding box center [146, 305] width 33 height 19
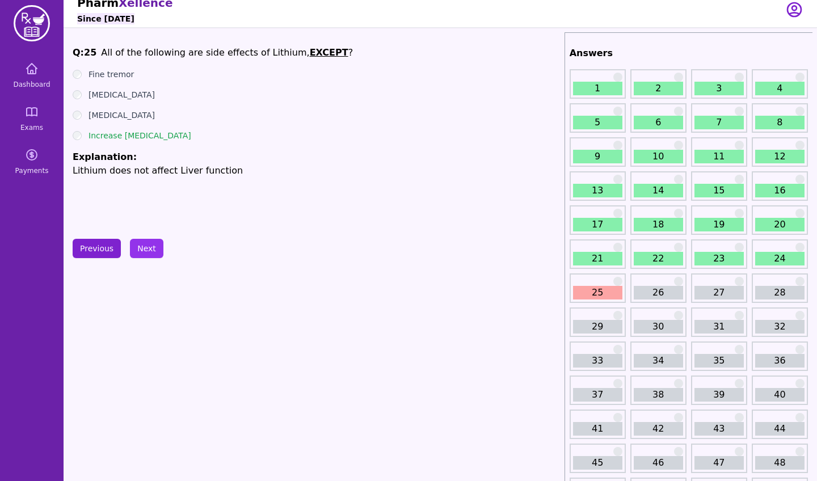
click at [89, 249] on button "Previous" at bounding box center [97, 248] width 48 height 19
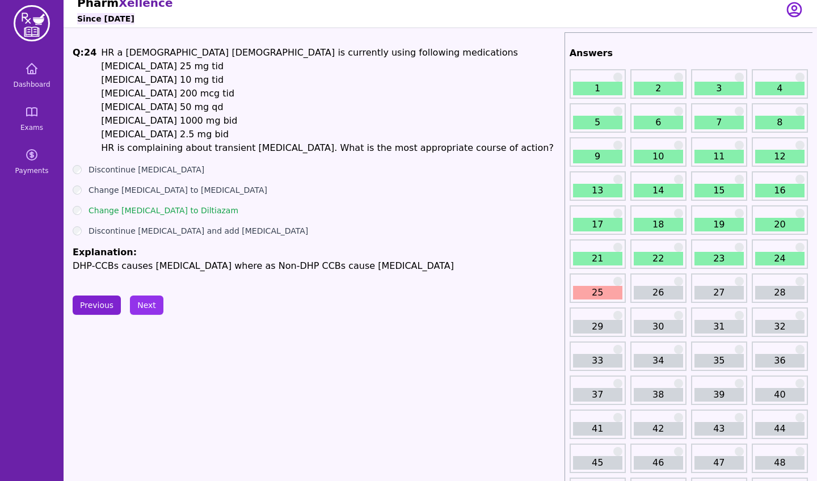
click at [101, 307] on button "Previous" at bounding box center [97, 305] width 48 height 19
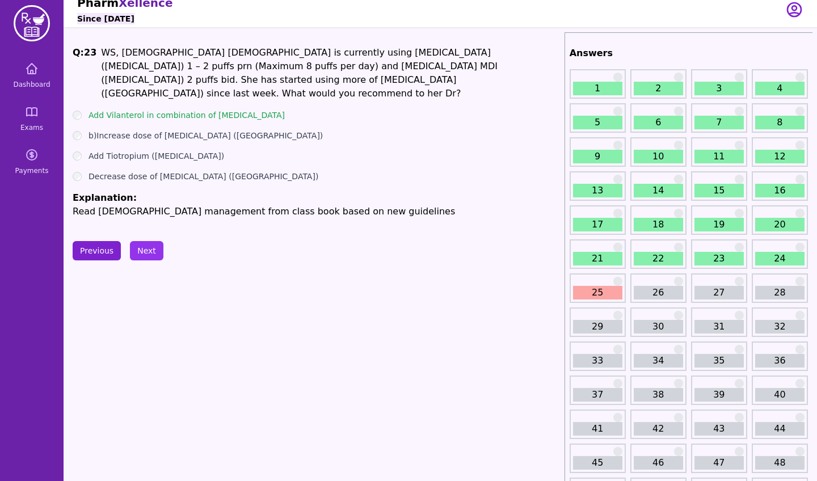
click at [102, 256] on button "Previous" at bounding box center [97, 250] width 48 height 19
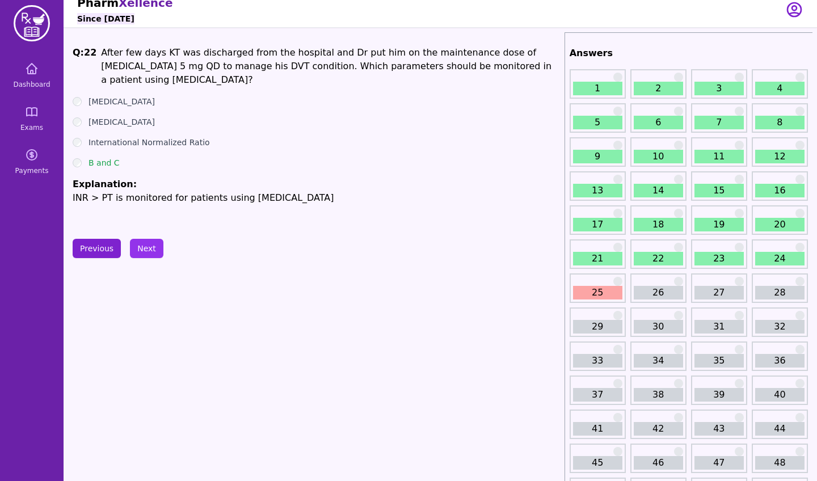
click at [103, 251] on button "Previous" at bounding box center [97, 248] width 48 height 19
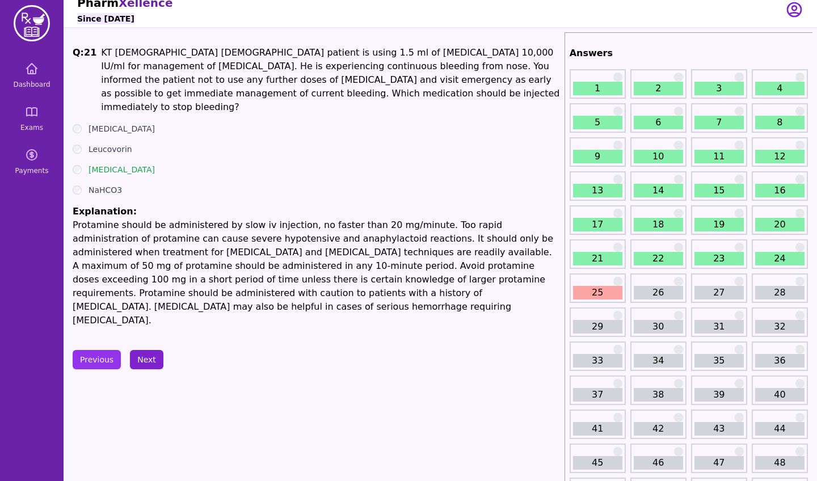
click at [142, 350] on button "Next" at bounding box center [146, 359] width 33 height 19
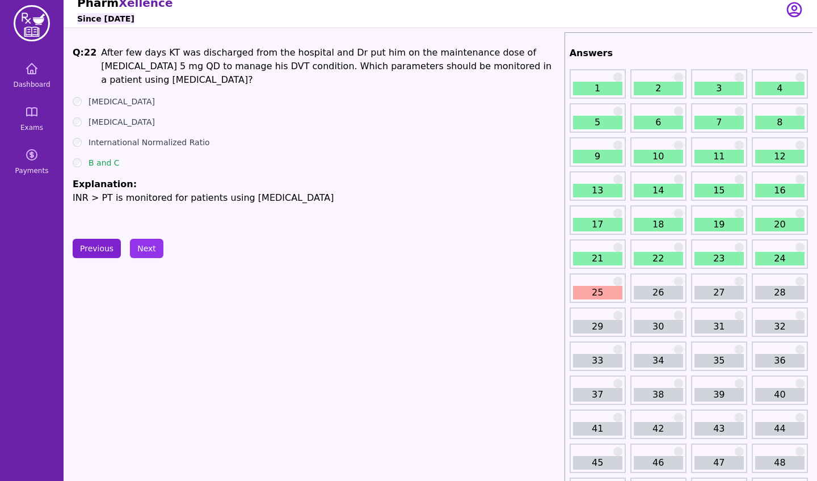
click at [111, 242] on button "Previous" at bounding box center [97, 248] width 48 height 19
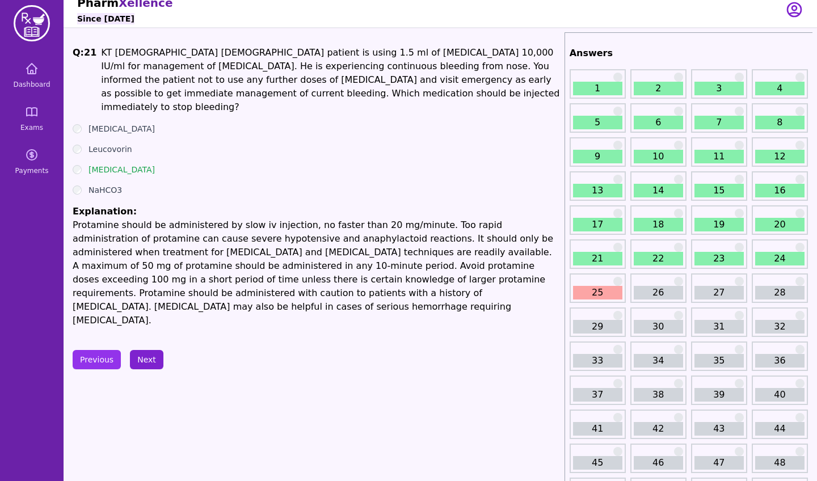
click at [136, 350] on button "Next" at bounding box center [146, 359] width 33 height 19
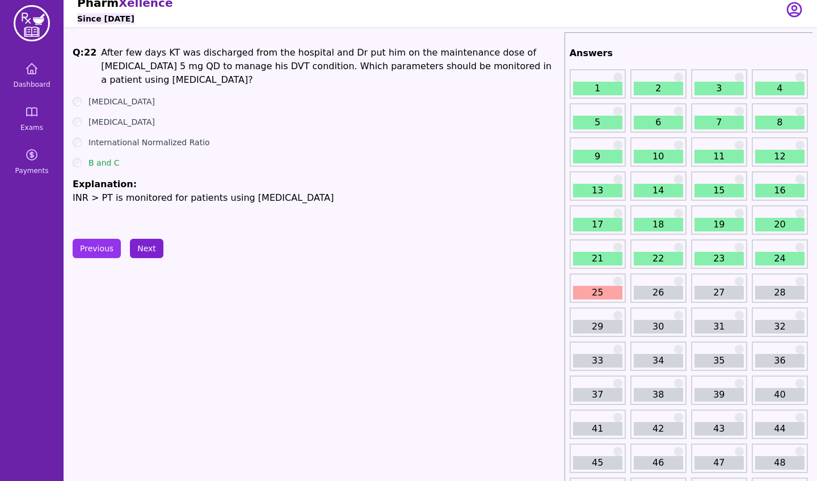
click at [151, 251] on button "Next" at bounding box center [146, 248] width 33 height 19
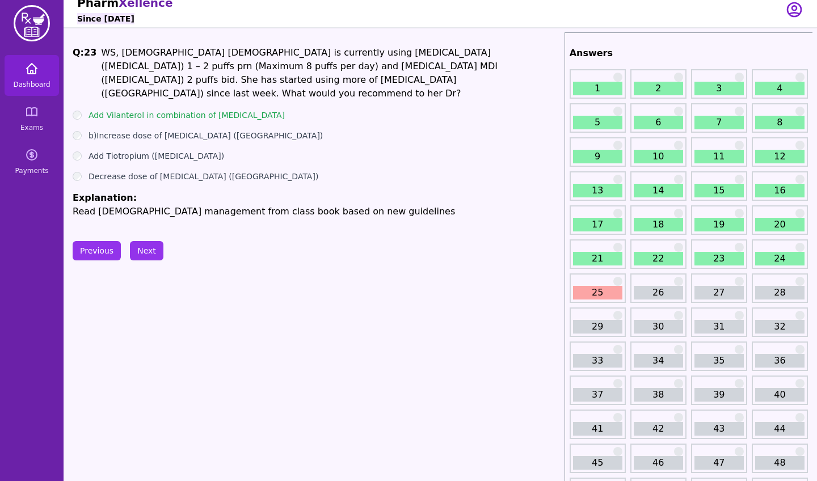
click at [30, 82] on span "Dashboard" at bounding box center [31, 84] width 37 height 9
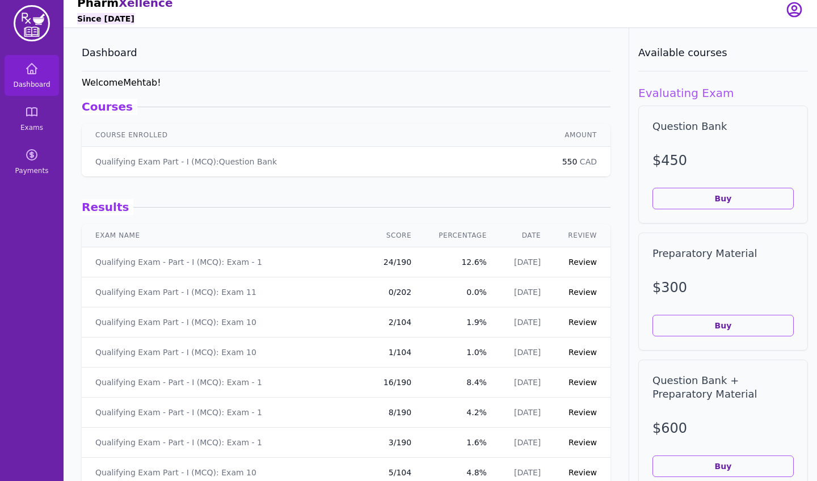
click at [789, 13] on icon "button" at bounding box center [794, 10] width 14 height 14
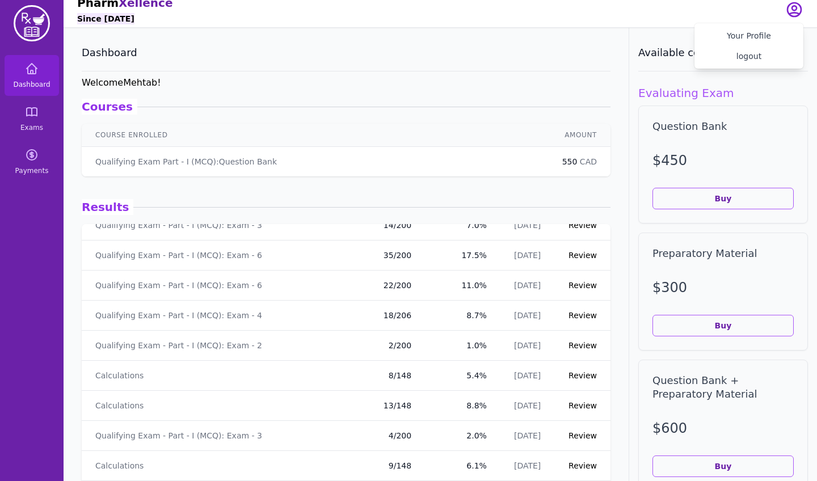
scroll to position [456, 0]
click at [578, 260] on link "Review" at bounding box center [582, 257] width 28 height 9
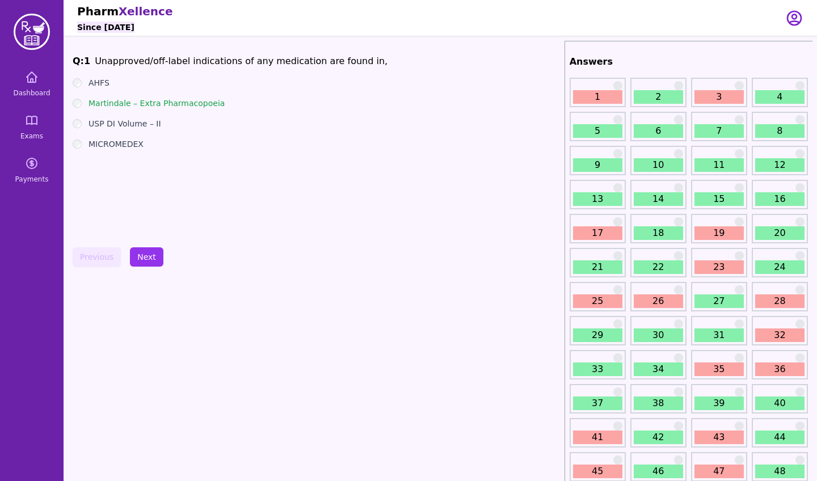
click at [798, 13] on icon "button" at bounding box center [794, 18] width 14 height 14
click at [753, 69] on button "logout" at bounding box center [748, 64] width 109 height 20
